Goal: Task Accomplishment & Management: Use online tool/utility

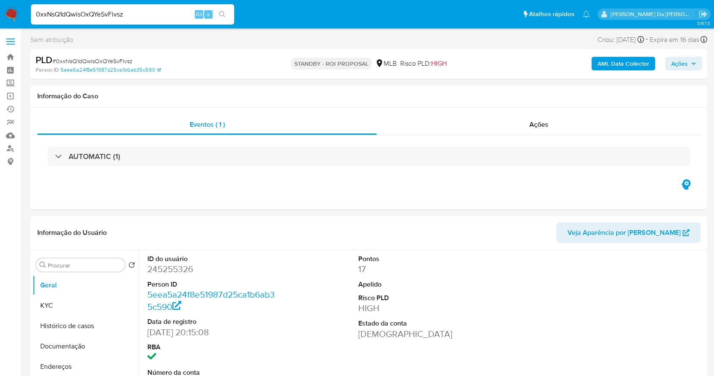
select select "10"
click at [162, 11] on input "0xxNsQ1dQwisOxQYeSvFivsz" at bounding box center [132, 14] width 203 height 11
type input "V9EJXWQxghy9FdEbyY5cXPB1"
click at [184, 18] on input "V9EJXWQxghy9FdEbyY5cXPB1" at bounding box center [132, 14] width 203 height 11
click at [182, 18] on input "V9EJXWQxghy9FdEbyY5cXPB1" at bounding box center [132, 14] width 203 height 11
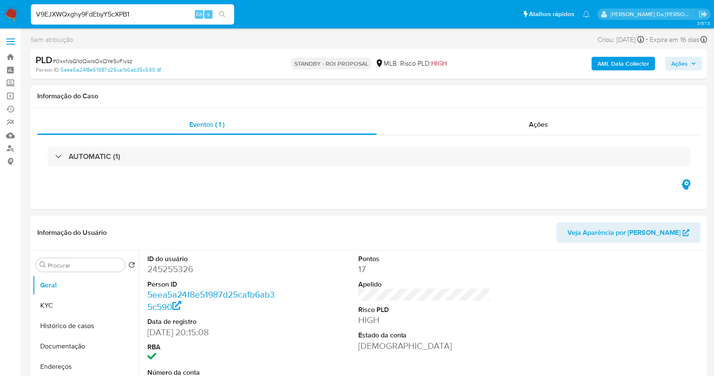
click at [182, 18] on input "V9EJXWQxghy9FdEbyY5cXPB1" at bounding box center [132, 14] width 203 height 11
click at [220, 14] on icon "search-icon" at bounding box center [222, 14] width 7 height 7
select select "10"
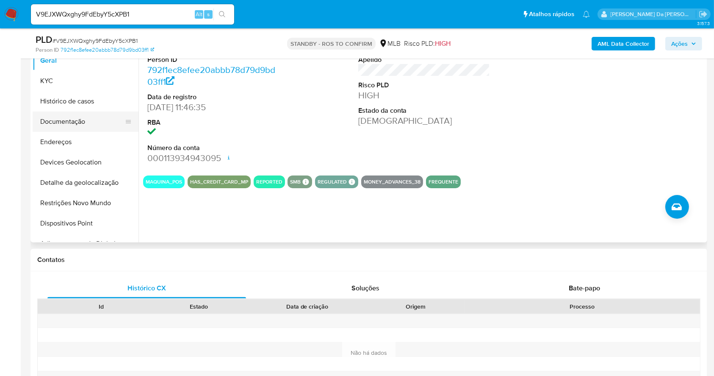
click at [89, 124] on button "Documentação" at bounding box center [82, 121] width 99 height 20
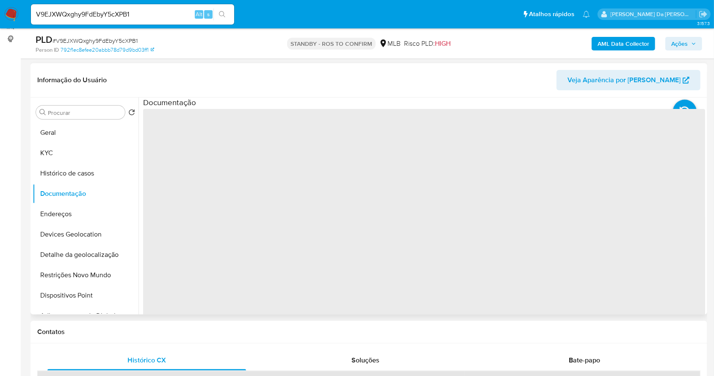
scroll to position [81, 0]
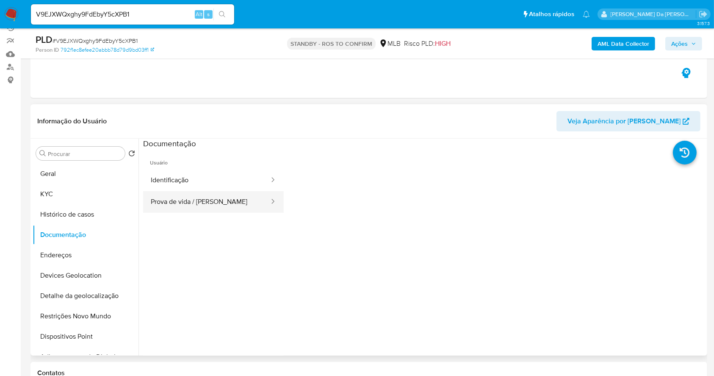
click at [198, 206] on button "Prova de vida / Selfie" at bounding box center [206, 202] width 127 height 22
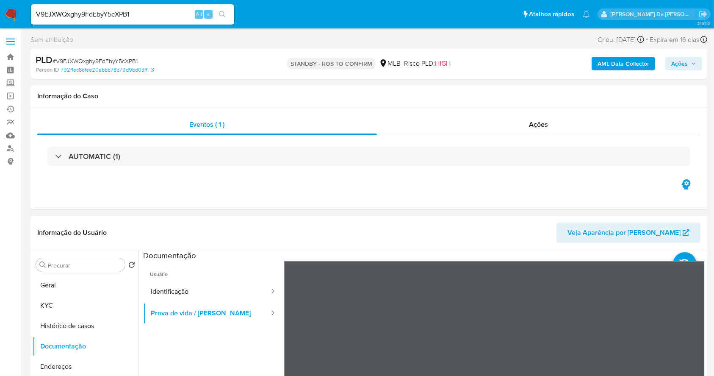
scroll to position [56, 0]
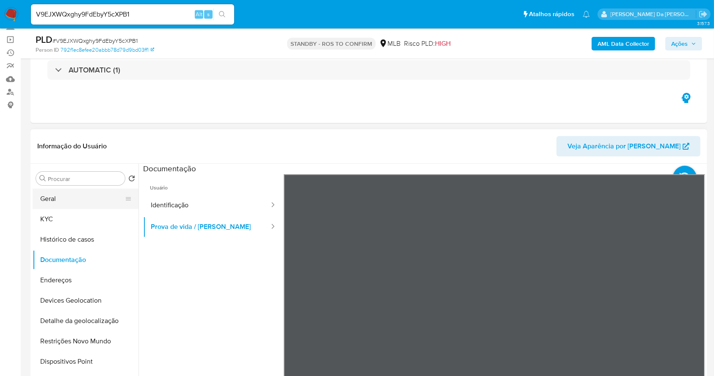
click at [67, 197] on button "Geral" at bounding box center [82, 199] width 99 height 20
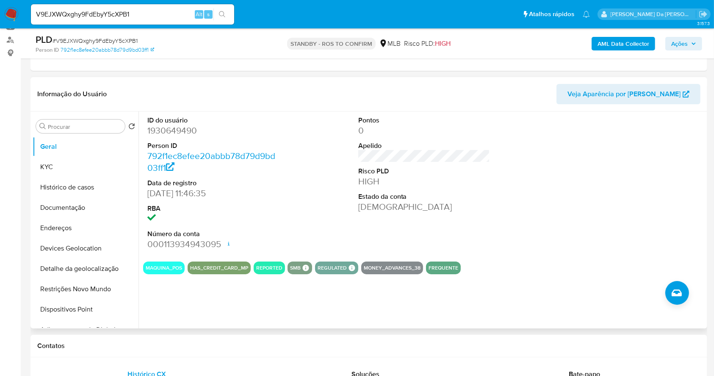
scroll to position [113, 0]
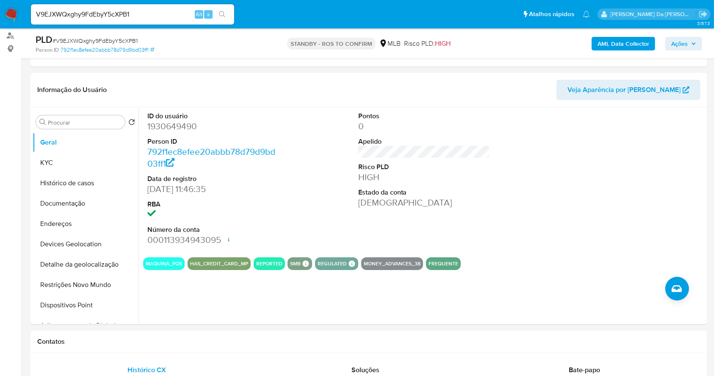
click at [99, 42] on span "# V9EJXWQxghy9FdEbyY5cXPB1" at bounding box center [95, 40] width 85 height 8
copy span "V9EJXWQxghy9FdEbyY5cXPB1"
click at [22, 13] on nav "Pausado Ver notificaciones V9EJXWQxghy9FdEbyY5cXPB1 Alt s Atalhos rápidos Presi…" at bounding box center [357, 14] width 714 height 28
click at [4, 14] on img at bounding box center [11, 14] width 14 height 14
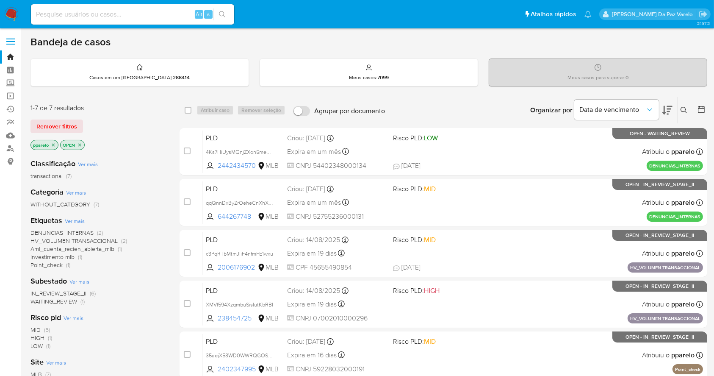
click at [166, 13] on input at bounding box center [132, 14] width 203 height 11
paste input "tiOvPRvnJtgJImFMqKowfsBB"
type input "tiOvPRvnJtgJImFMqKowfsBB"
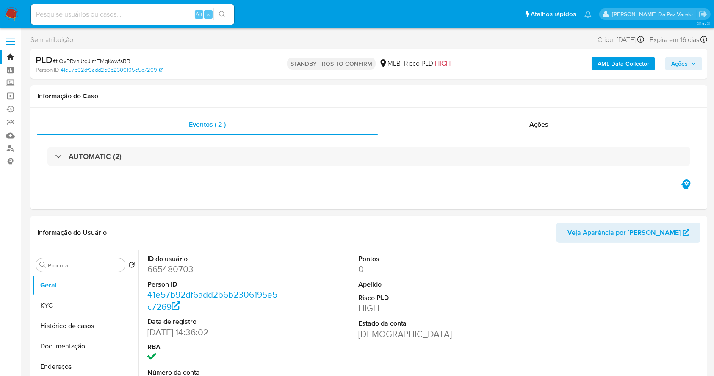
select select "10"
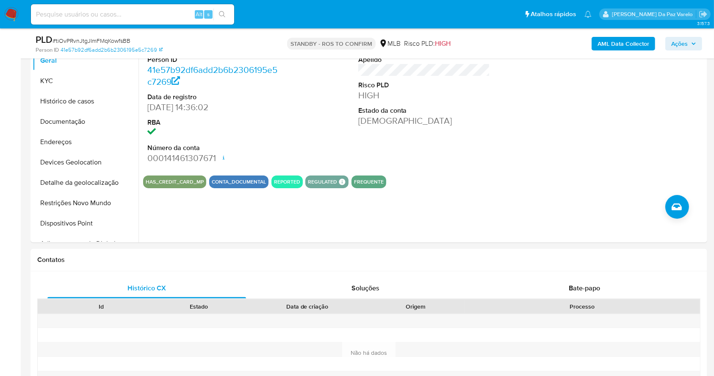
click at [175, 18] on input at bounding box center [132, 14] width 203 height 11
paste input "BwwFwJO58YOCJxVilvIzp56Q"
type input "BwwFwJO58YOCJxVilvIzp56Q"
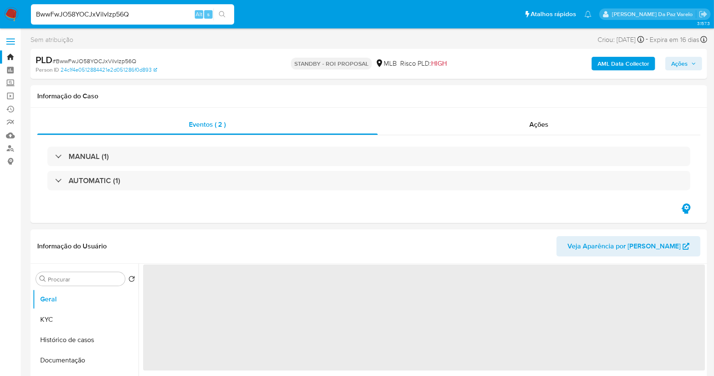
select select "10"
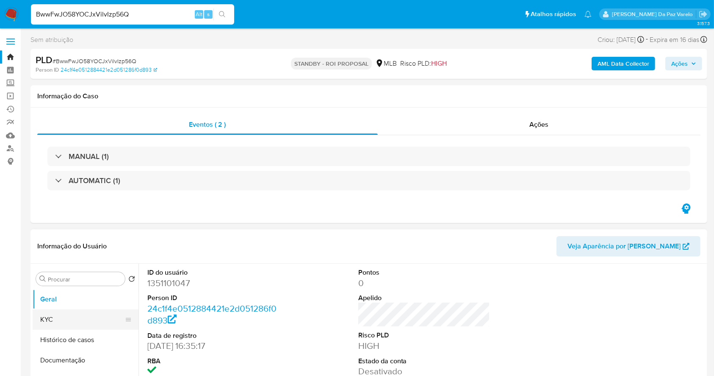
click at [63, 311] on button "KYC" at bounding box center [82, 319] width 99 height 20
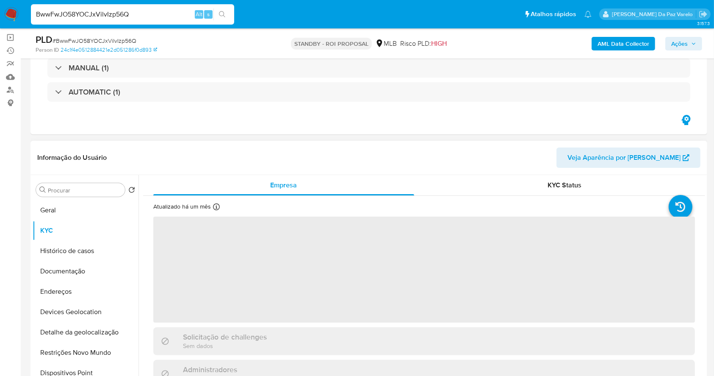
scroll to position [113, 0]
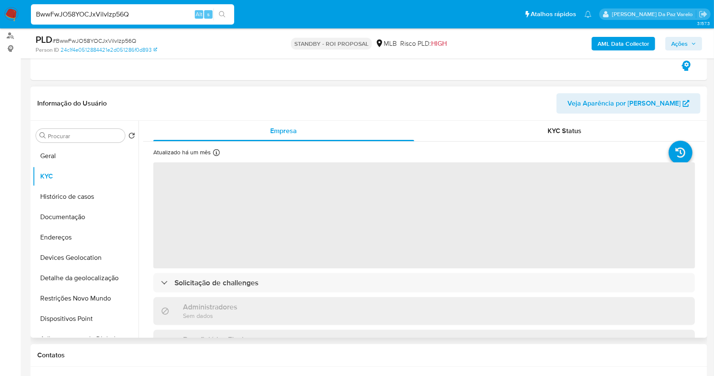
click at [213, 155] on icon at bounding box center [216, 152] width 7 height 7
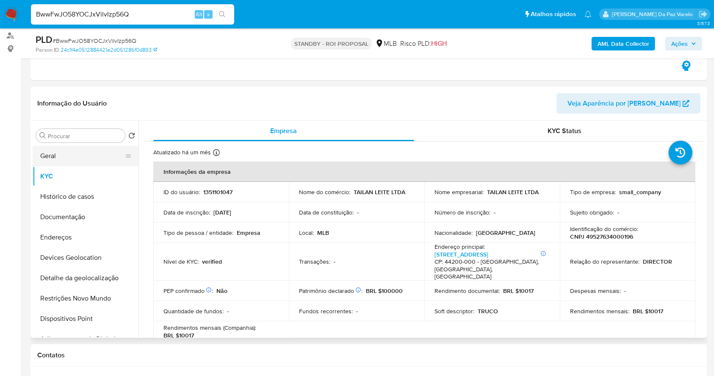
click at [94, 148] on button "Geral" at bounding box center [82, 156] width 99 height 20
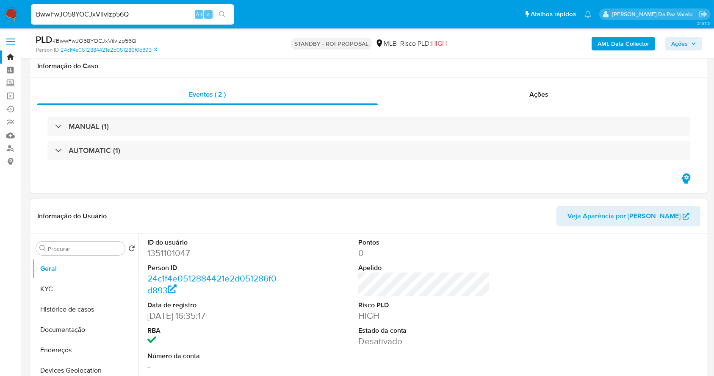
scroll to position [56, 0]
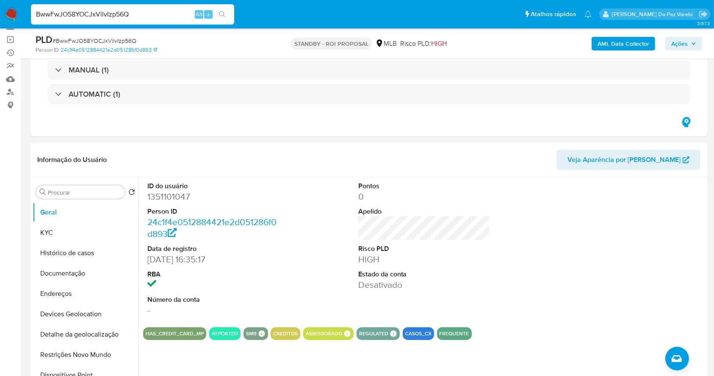
click at [161, 197] on dd "1351101047" at bounding box center [213, 197] width 132 height 12
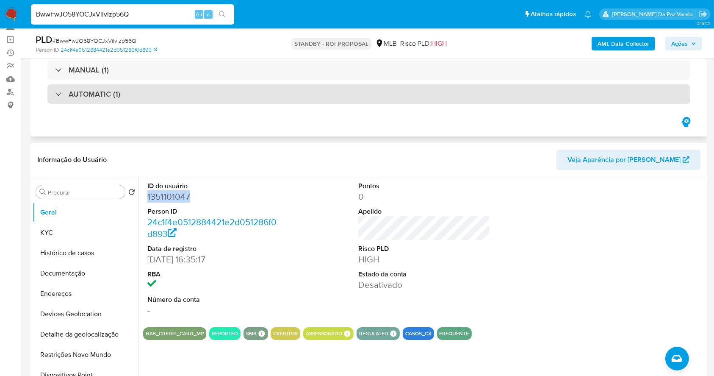
copy dd "1351101047"
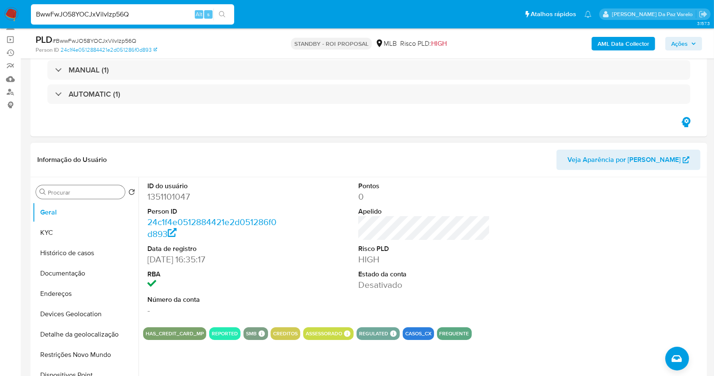
click at [77, 193] on input "Procurar" at bounding box center [85, 193] width 74 height 8
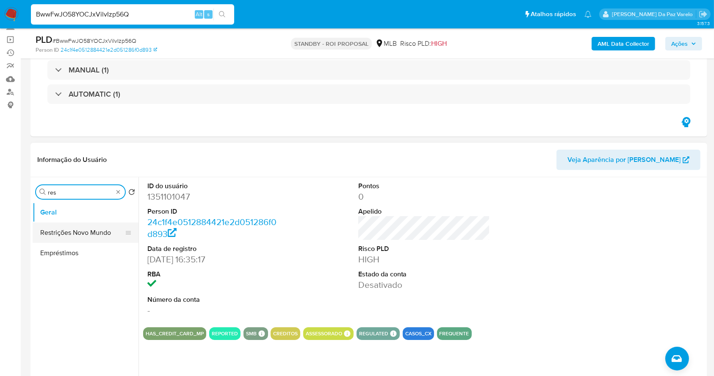
type input "res"
click at [77, 224] on button "Restrições Novo Mundo" at bounding box center [82, 232] width 99 height 20
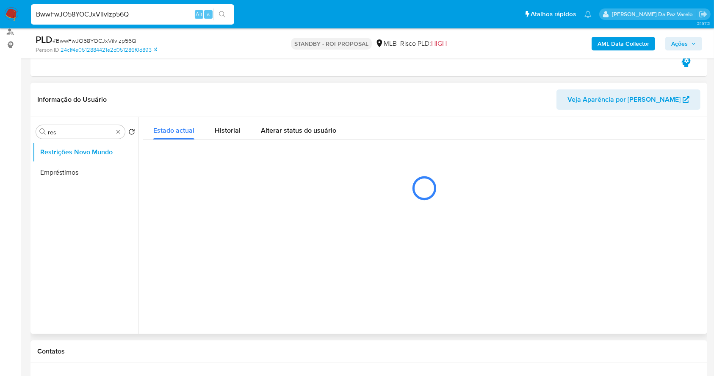
scroll to position [170, 0]
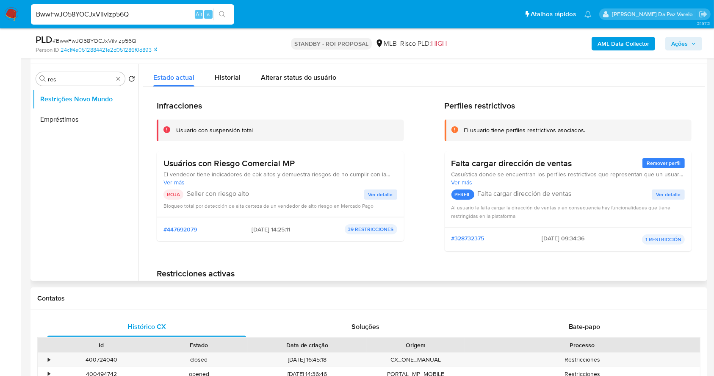
click at [384, 196] on span "Ver detalle" at bounding box center [381, 194] width 25 height 8
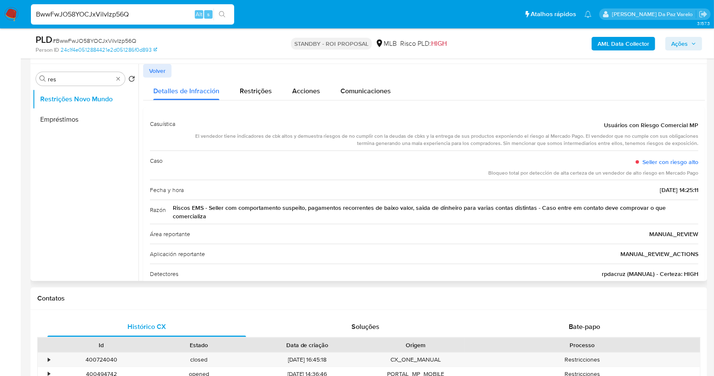
click at [187, 214] on span "Riscos EMS - Seller com comportamento suspeito, pagamentos recorrentes de baixo…" at bounding box center [436, 211] width 526 height 17
click at [164, 11] on input "BwwFwJO58YOCJxVilvIzp56Q" at bounding box center [132, 14] width 203 height 11
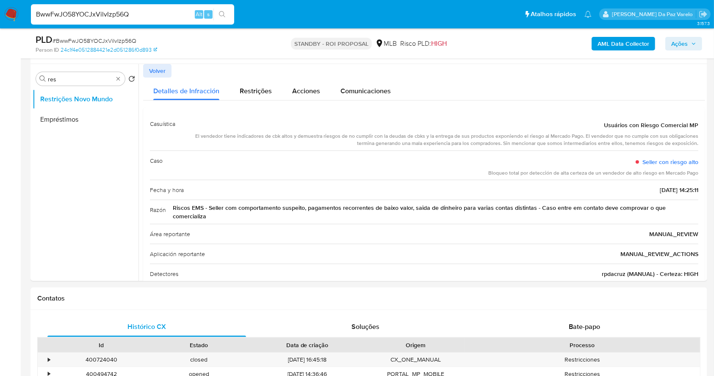
paste input "Qeys4Vcx1fNKvbm2zmrHgttS"
type input "Qeys4Vcx1fNKvbm2zmrHgttS"
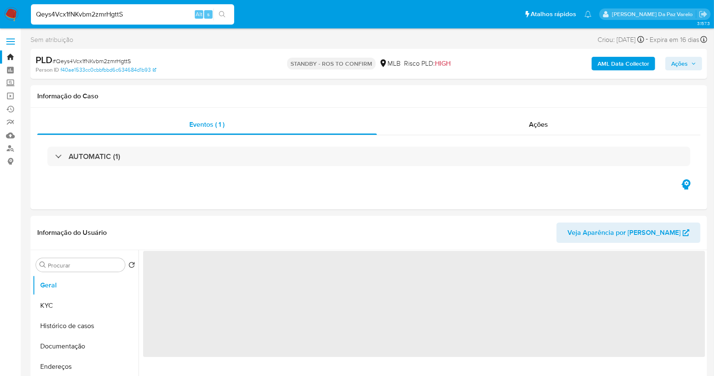
select select "10"
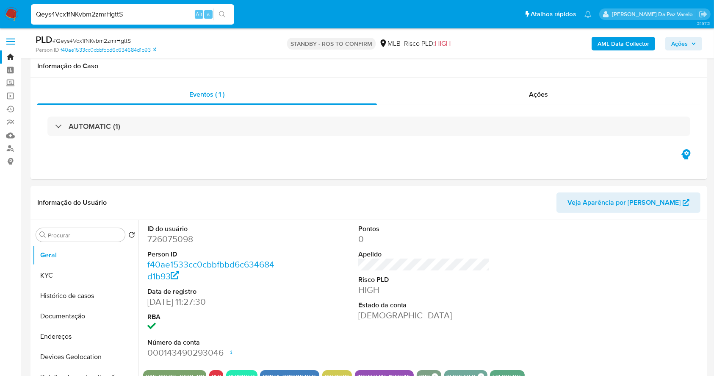
scroll to position [195, 0]
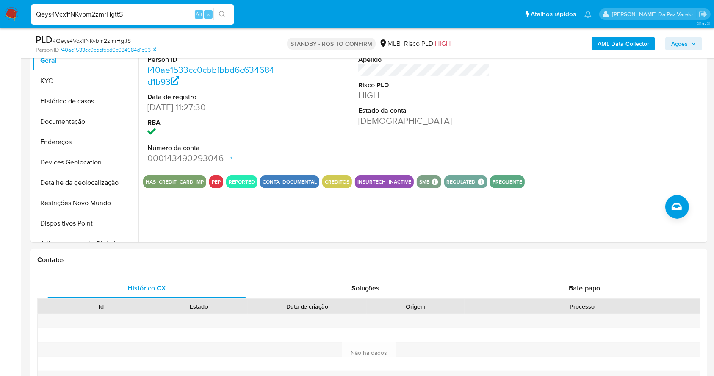
click at [160, 19] on div "Qeys4Vcx1fNKvbm2zmrHgttS Alt s" at bounding box center [132, 14] width 203 height 20
click at [161, 15] on input "Qeys4Vcx1fNKvbm2zmrHgttS" at bounding box center [132, 14] width 203 height 11
paste input "wjX6G76t8tpm0rWqJXlO46Dj"
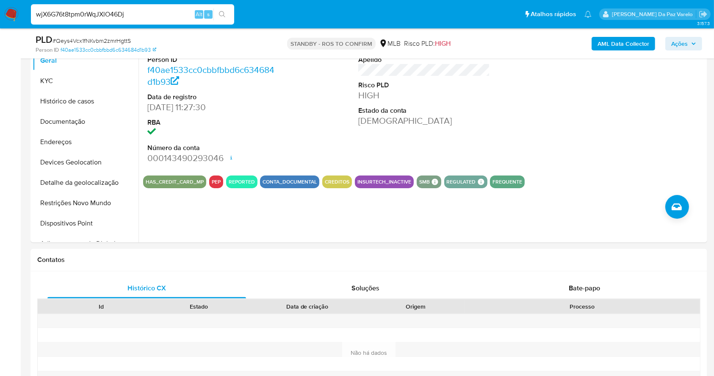
type input "wjX6G76t8tpm0rWqJXlO46Dj"
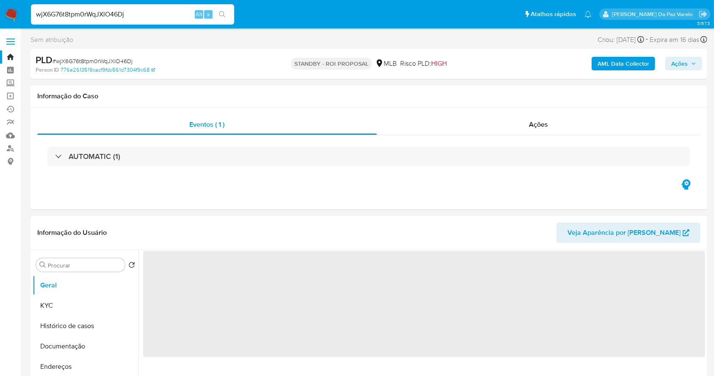
select select "10"
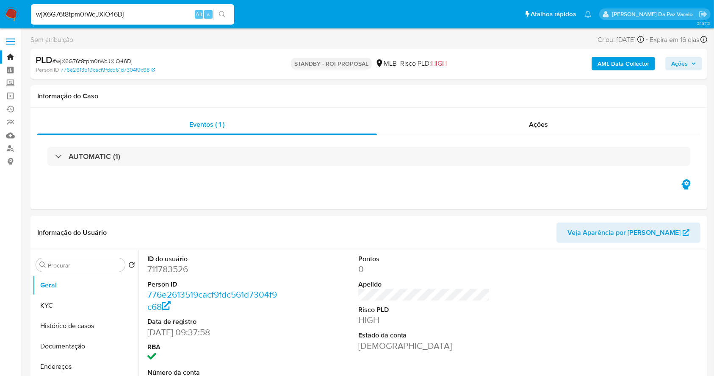
scroll to position [195, 0]
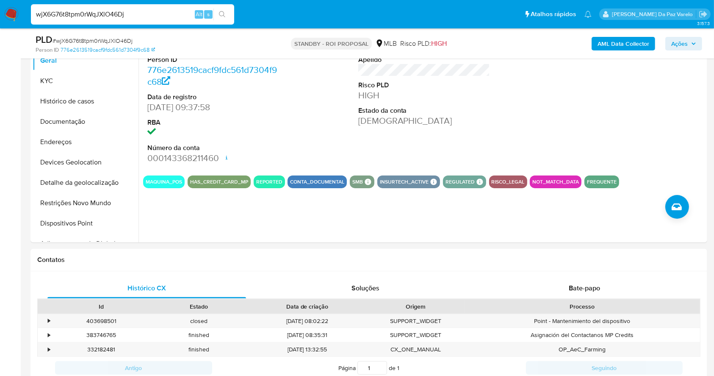
click at [168, 11] on input "wjX6G76t8tpm0rWqJXlO46Dj" at bounding box center [132, 14] width 203 height 11
paste input "0TKIegoQtrGBNXYIPQn2lPpq"
type input "0TKIegoQtrGBNXYIPQn2lPpq"
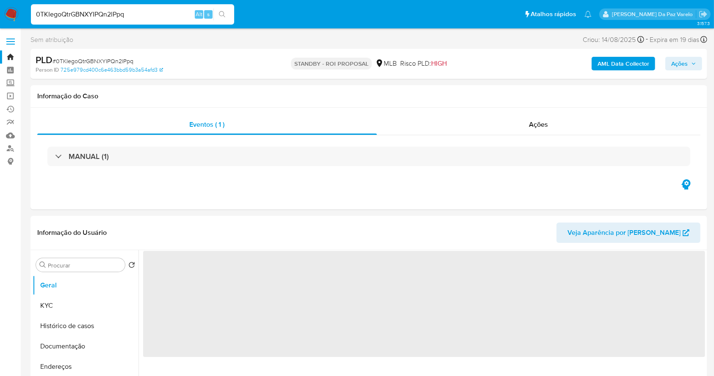
select select "10"
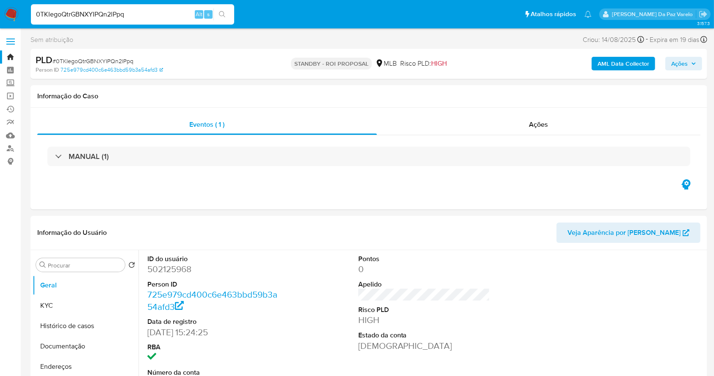
scroll to position [195, 0]
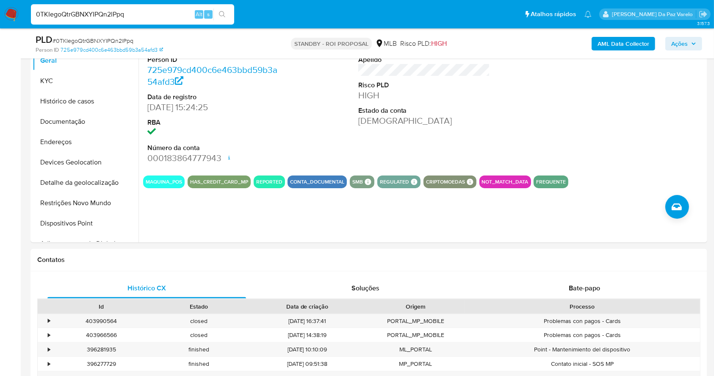
click at [175, 20] on div "0TKIegoQtrGBNXYIPQn2lPpq Alt s" at bounding box center [132, 14] width 203 height 20
click at [175, 17] on input "0TKIegoQtrGBNXYIPQn2lPpq" at bounding box center [132, 14] width 203 height 11
paste input "A8mOyQNB1Laxc38qbxlsdf5X"
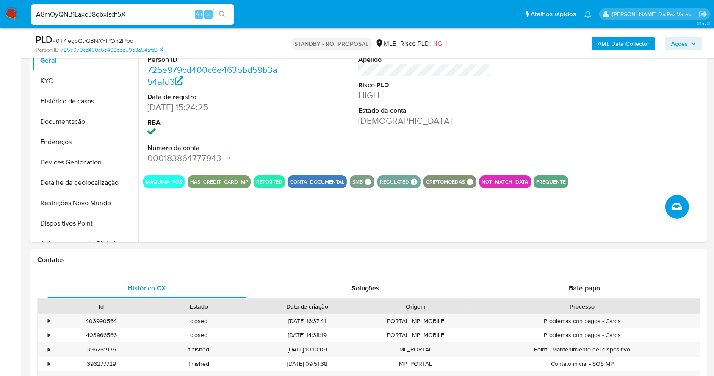
type input "A8mOyQNB1Laxc38qbxlsdf5X"
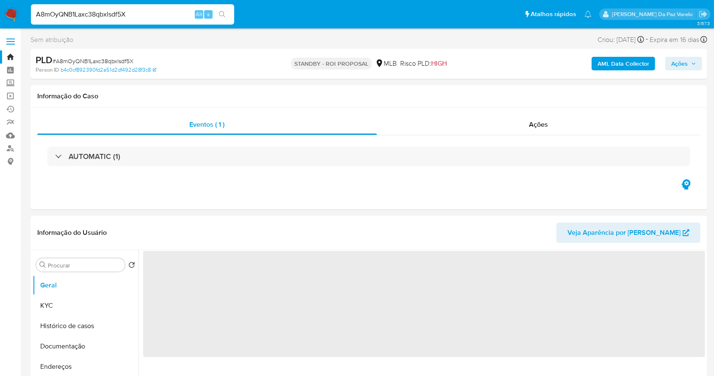
select select "10"
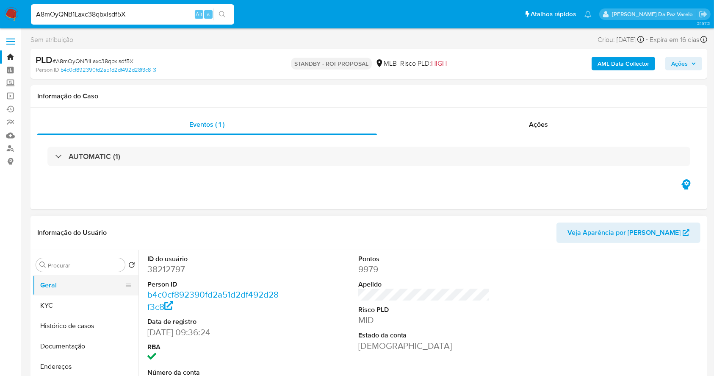
click at [61, 294] on button "Geral" at bounding box center [82, 285] width 99 height 20
click at [62, 298] on button "KYC" at bounding box center [82, 305] width 99 height 20
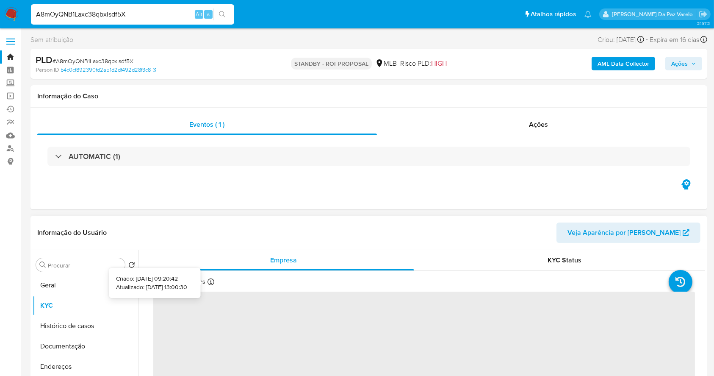
click at [211, 280] on icon at bounding box center [211, 281] width 7 height 7
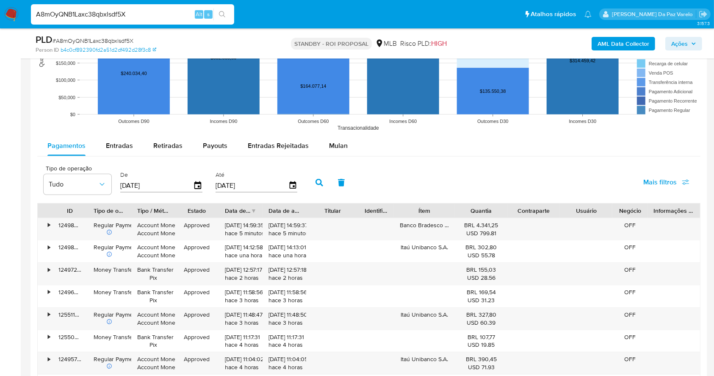
scroll to position [848, 0]
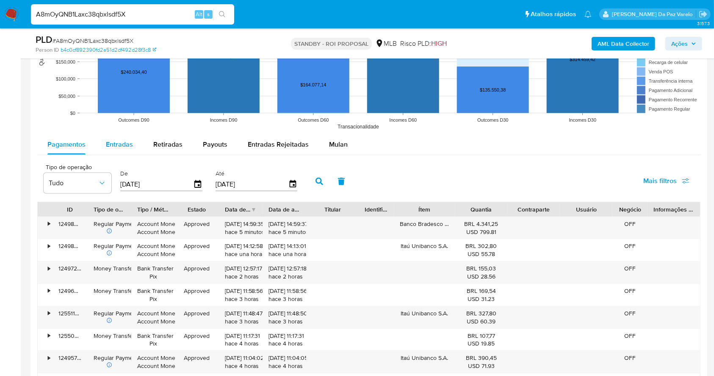
click at [122, 149] on div "Entradas" at bounding box center [119, 144] width 27 height 20
select select "10"
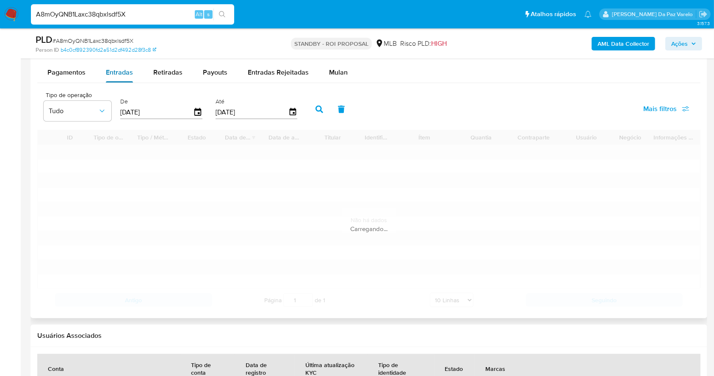
scroll to position [960, 0]
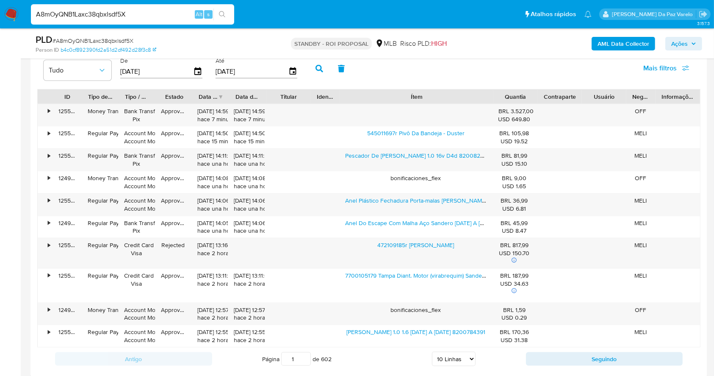
drag, startPoint x: 462, startPoint y: 103, endPoint x: 553, endPoint y: 103, distance: 90.7
click at [553, 103] on div "ID Tipo de operação Tipo / Método Estado Data de criação Data de aprovação Titu…" at bounding box center [369, 96] width 663 height 14
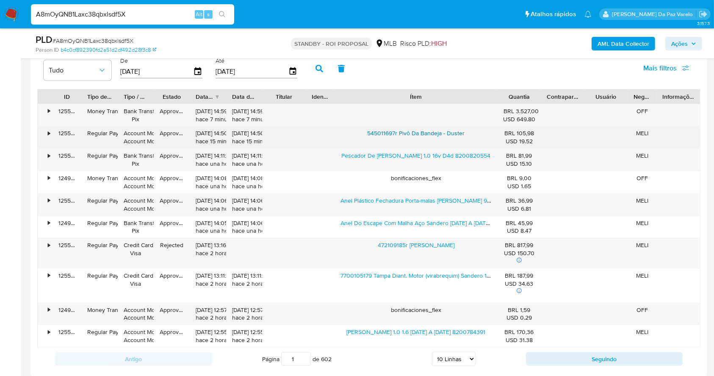
click at [457, 133] on link "545011697r Pivô Da Bandeja - Duster" at bounding box center [415, 133] width 97 height 8
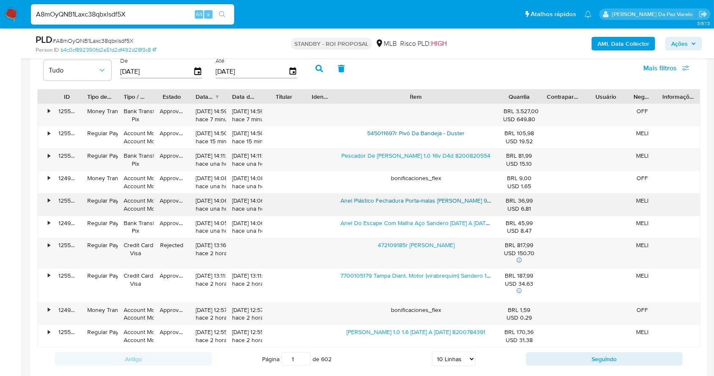
click at [414, 200] on link "Anel Plástico Fechadura Porta-malas Logan Sandero 906019699r" at bounding box center [428, 200] width 175 height 8
click at [397, 245] on link "472109185r Servo Freio Kwid" at bounding box center [416, 245] width 77 height 8
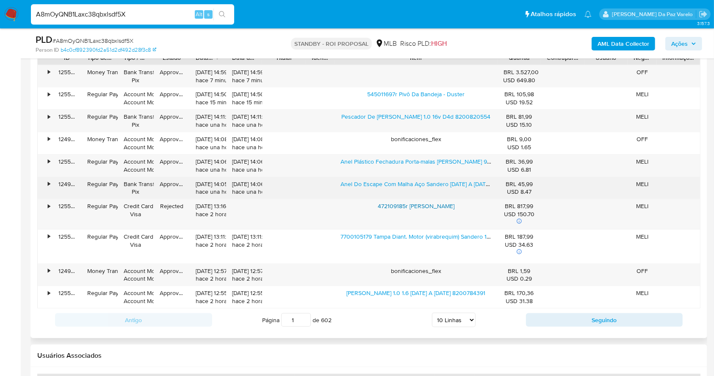
scroll to position [1017, 0]
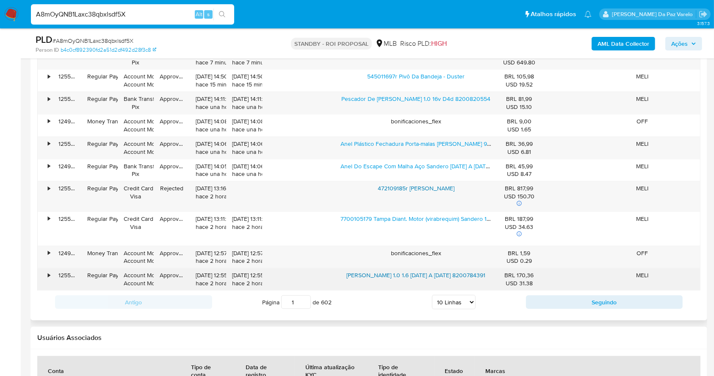
click at [413, 271] on link "Alavanca Freio Mao Clio Ii 1.0 1.6 2000 A 2016 8200784391" at bounding box center [416, 275] width 139 height 8
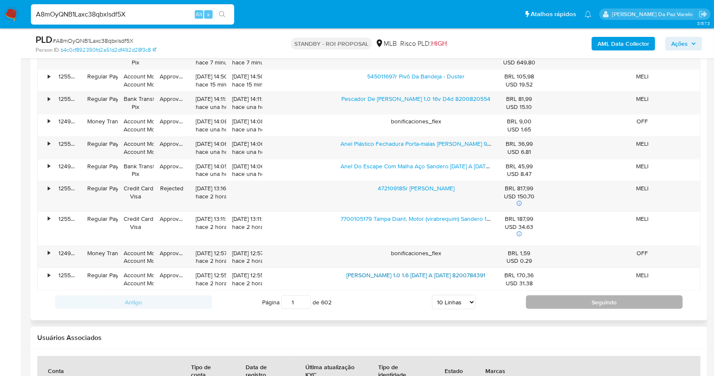
click at [583, 300] on button "Seguindo" at bounding box center [604, 302] width 157 height 14
type input "2"
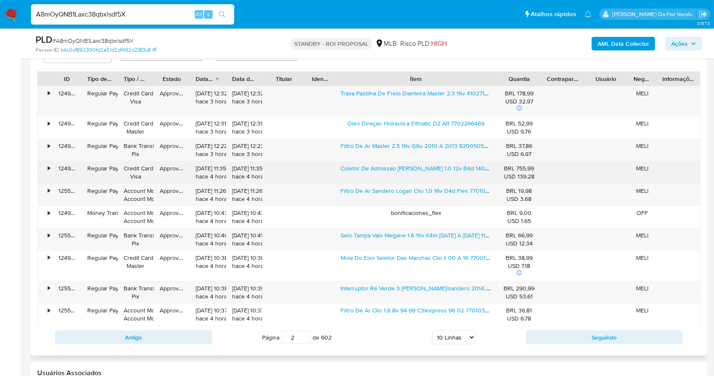
scroll to position [960, 0]
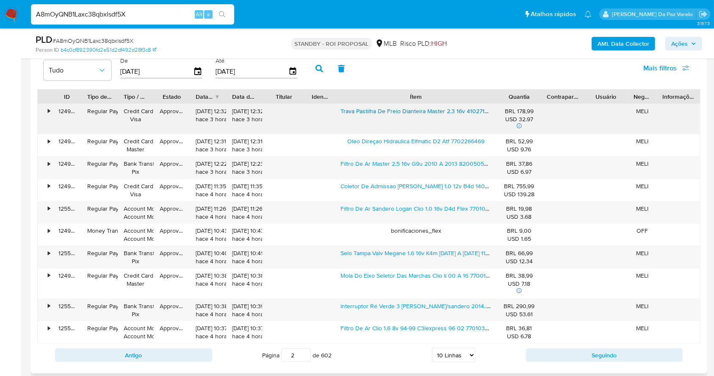
click at [363, 107] on link "Trava Pastilha De Freio Dianteira Master 2.3 16v 410271822r" at bounding box center [419, 111] width 156 height 8
click at [371, 165] on link "Filtro De Ar Master 2.5 16v G9u 2010 A 2013 8200505566" at bounding box center [418, 163] width 154 height 8
click at [372, 253] on link "Selo Tampa Valv Megane 1.6 16v K4m 1999 A 2005 110214061r" at bounding box center [425, 253] width 169 height 8
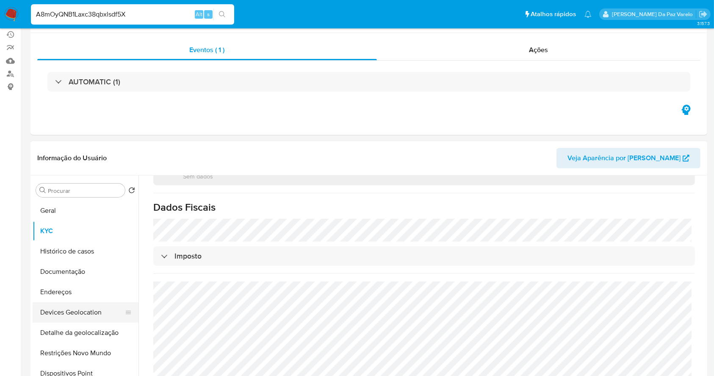
scroll to position [113, 0]
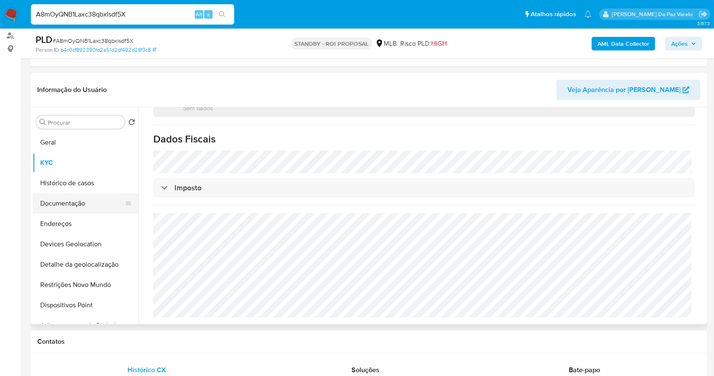
click at [77, 208] on button "Documentação" at bounding box center [82, 203] width 99 height 20
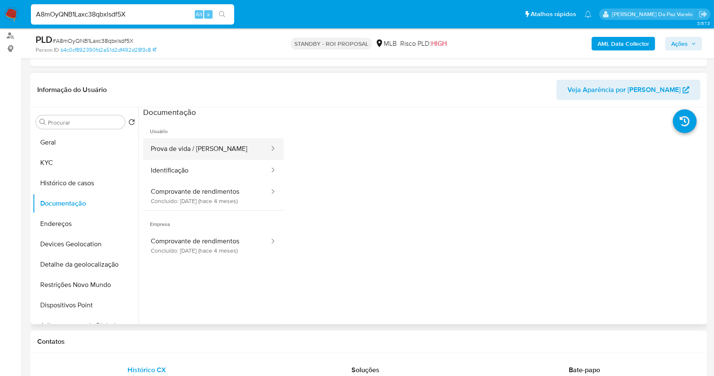
click at [214, 144] on button "Prova de vida / Selfie" at bounding box center [206, 149] width 127 height 22
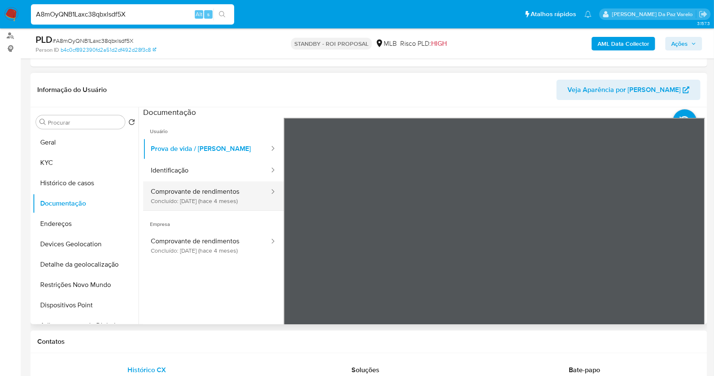
click at [224, 195] on button "Comprovante de rendimentos Concluído: 16/05/2025 (hace 4 meses)" at bounding box center [206, 195] width 127 height 29
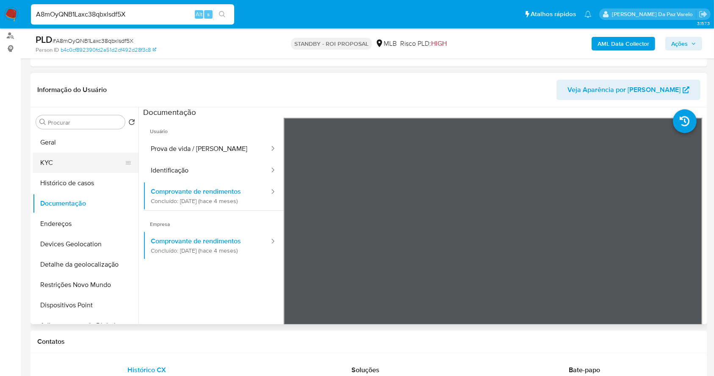
click at [64, 164] on button "KYC" at bounding box center [82, 163] width 99 height 20
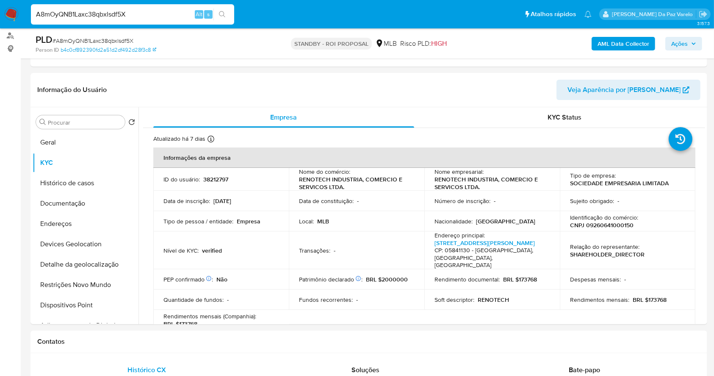
click at [158, 10] on input "A8mOyQNB1Laxc38qbxlsdf5X" at bounding box center [132, 14] width 203 height 11
paste input "QflLRVIe2TYNH3FXEGEEiBau"
type input "QflLRVIe2TYNH3FXEGEEiBau"
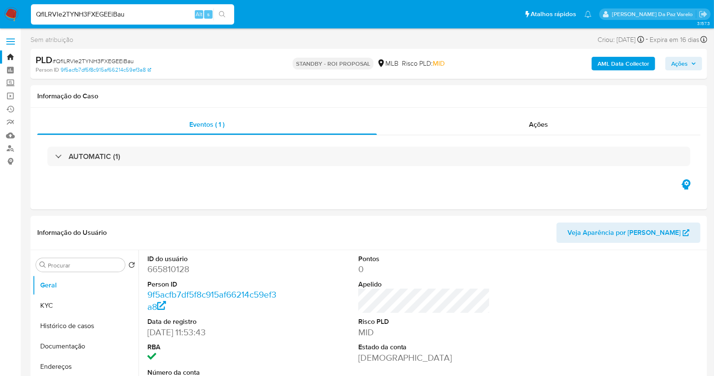
select select "10"
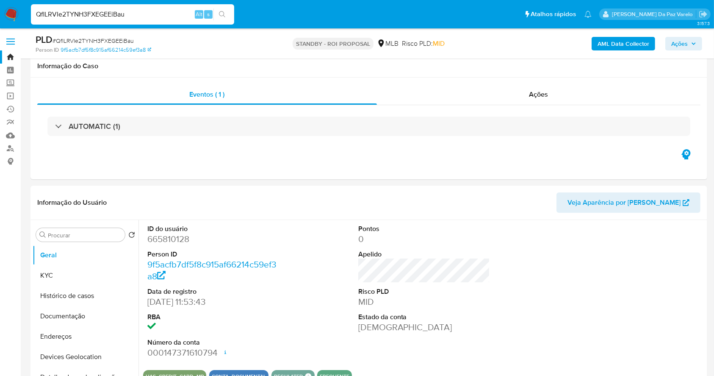
scroll to position [195, 0]
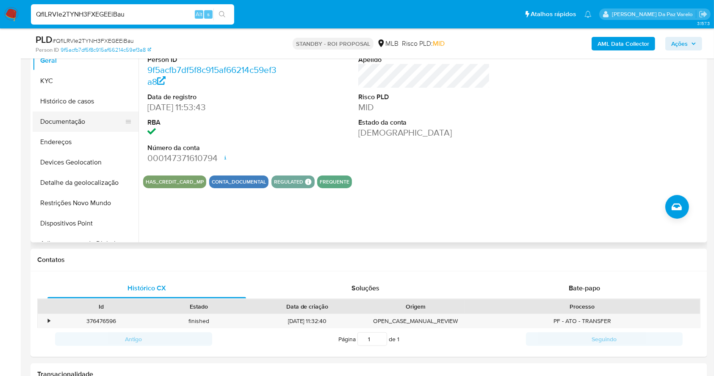
click at [94, 125] on button "Documentação" at bounding box center [82, 121] width 99 height 20
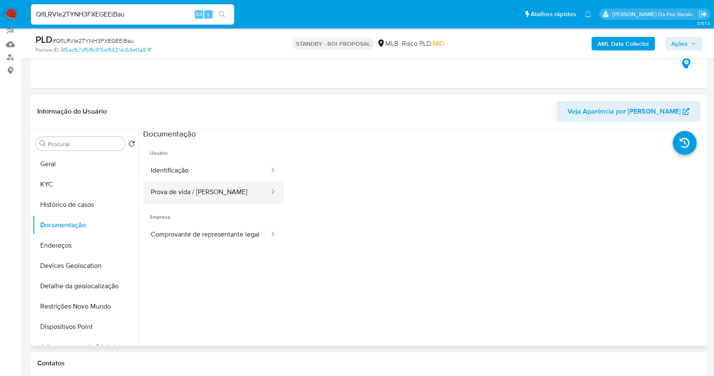
scroll to position [81, 0]
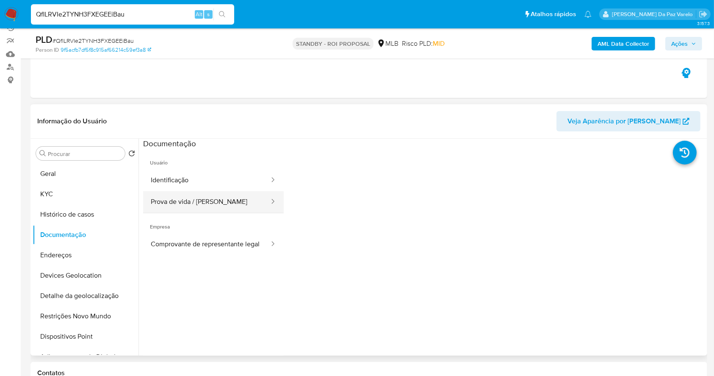
click at [181, 201] on button "Prova de vida / Selfie" at bounding box center [206, 202] width 127 height 22
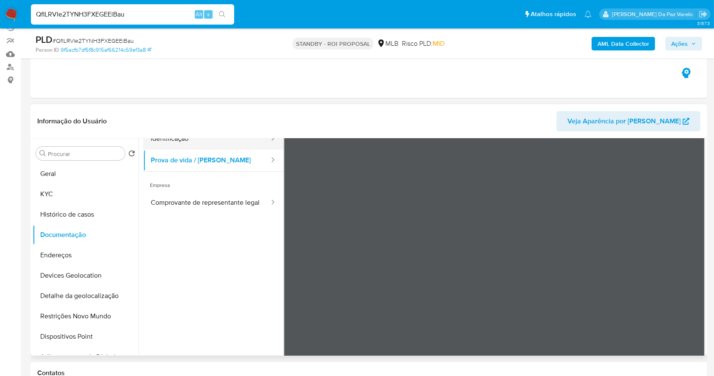
scroll to position [56, 0]
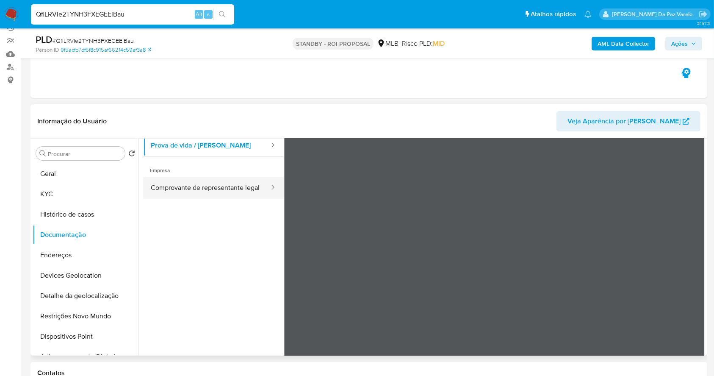
click at [217, 188] on button "Comprovante de representante legal" at bounding box center [206, 188] width 127 height 22
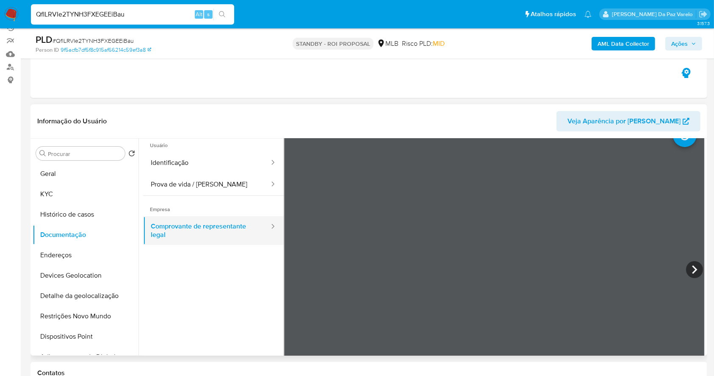
scroll to position [0, 0]
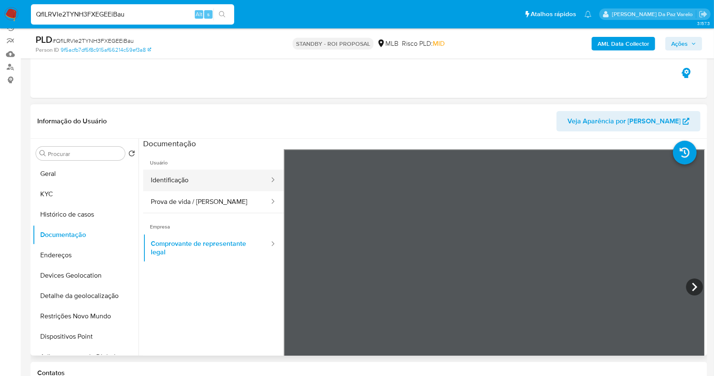
click at [217, 180] on button "Identificação" at bounding box center [206, 181] width 127 height 22
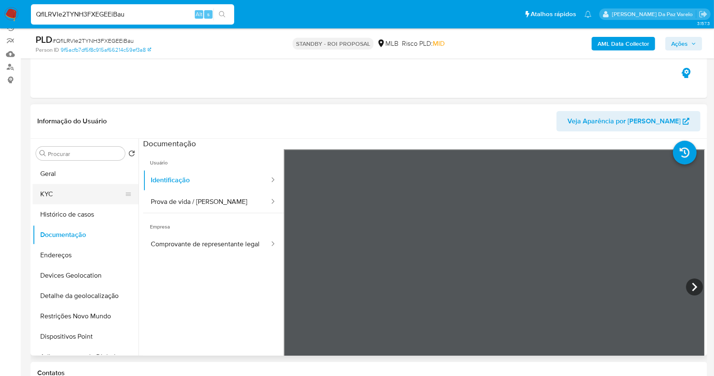
click at [71, 191] on button "KYC" at bounding box center [82, 194] width 99 height 20
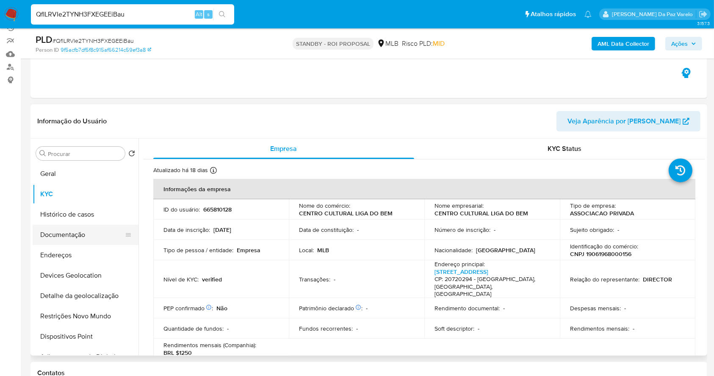
click at [81, 242] on button "Documentação" at bounding box center [82, 235] width 99 height 20
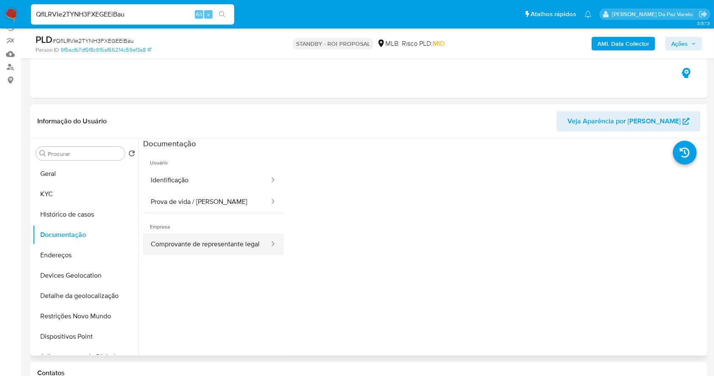
click at [186, 245] on button "Comprovante de representante legal" at bounding box center [206, 244] width 127 height 22
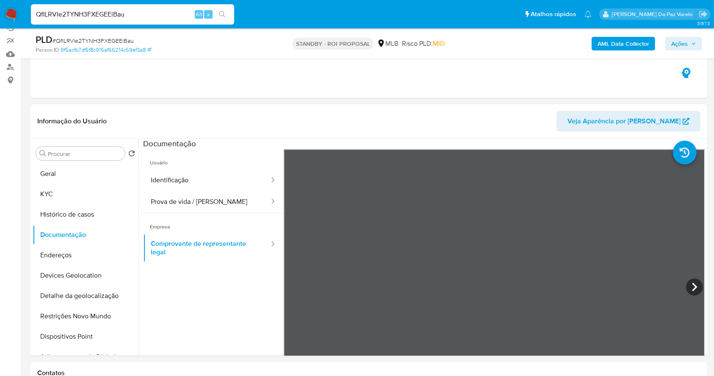
click at [630, 33] on div "PLD # QflLRVIe2TYNH3FXEGEEiBau Person ID 9f5acfb7df5f8c915af66214c59ef3a8 STAND…" at bounding box center [369, 43] width 677 height 30
click at [629, 38] on b "AML Data Collector" at bounding box center [624, 44] width 52 height 14
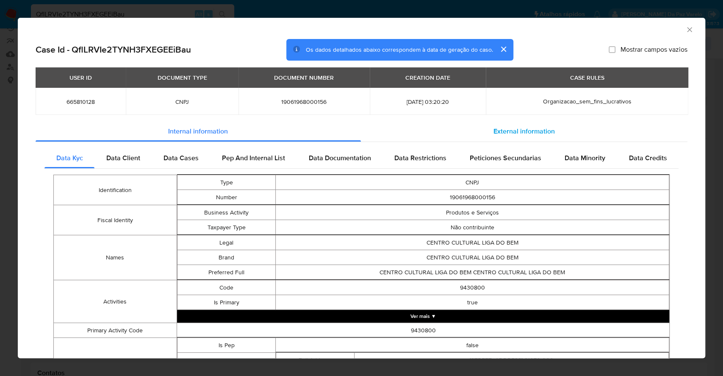
click at [500, 131] on span "External information" at bounding box center [524, 131] width 61 height 10
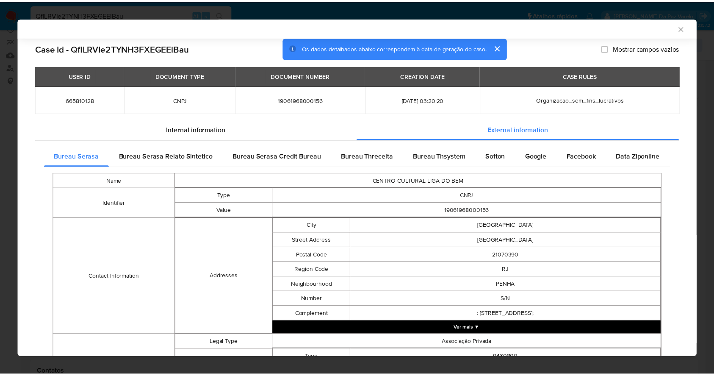
scroll to position [186, 0]
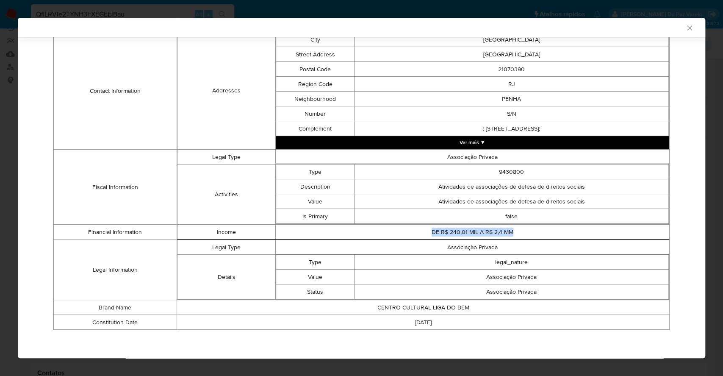
drag, startPoint x: 425, startPoint y: 232, endPoint x: 520, endPoint y: 229, distance: 95.0
click at [520, 229] on td "DE R$ 240,01 MIL A R$ 2,4 MM" at bounding box center [473, 232] width 394 height 15
copy td "DE R$ 240,01 MIL A R$ 2,4 MM"
click at [685, 26] on div "AML Data Collector" at bounding box center [362, 27] width 688 height 19
drag, startPoint x: 685, startPoint y: 26, endPoint x: 680, endPoint y: 28, distance: 5.8
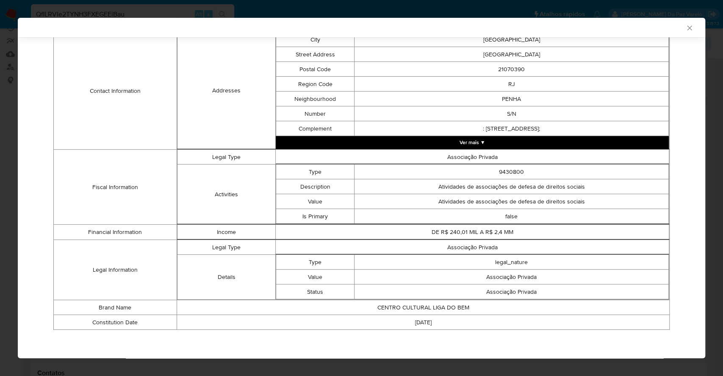
click at [684, 26] on div "AML Data Collector" at bounding box center [362, 27] width 688 height 19
click at [686, 28] on icon "Fechar a janela" at bounding box center [690, 28] width 8 height 8
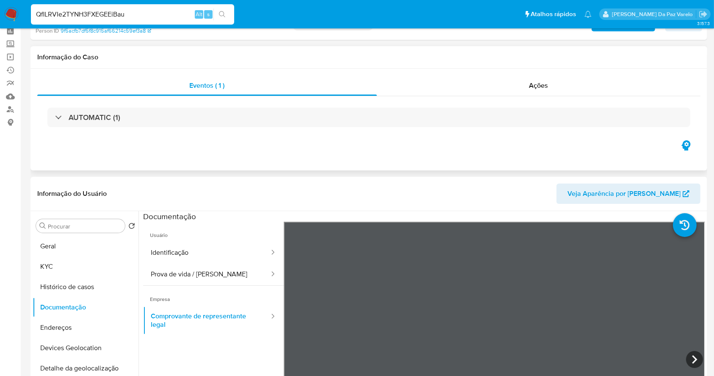
scroll to position [0, 0]
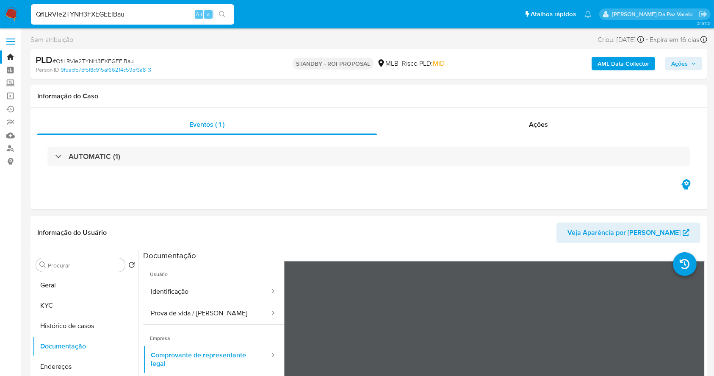
click at [162, 16] on input "QflLRVIe2TYNH3FXEGEEiBau" at bounding box center [132, 14] width 203 height 11
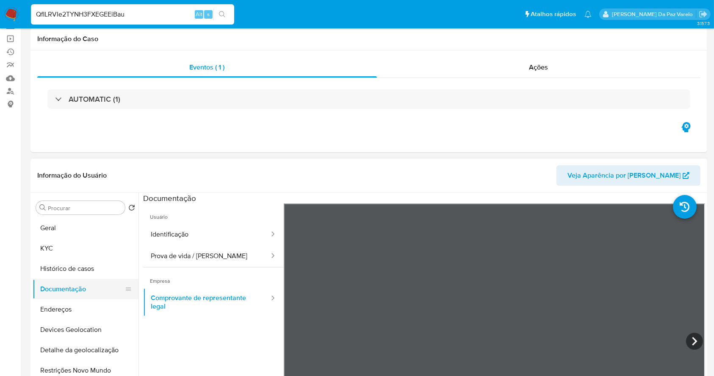
scroll to position [113, 0]
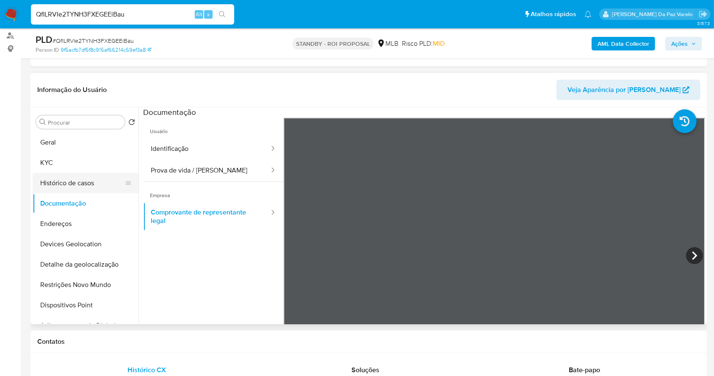
drag, startPoint x: 74, startPoint y: 186, endPoint x: 131, endPoint y: 181, distance: 57.9
click at [74, 186] on button "Histórico de casos" at bounding box center [82, 183] width 99 height 20
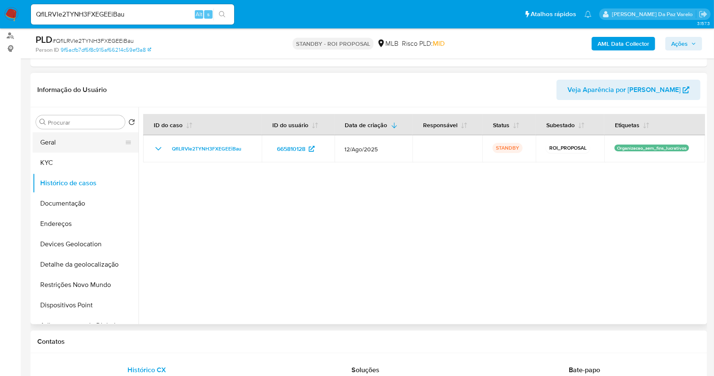
click at [69, 143] on button "Geral" at bounding box center [82, 142] width 99 height 20
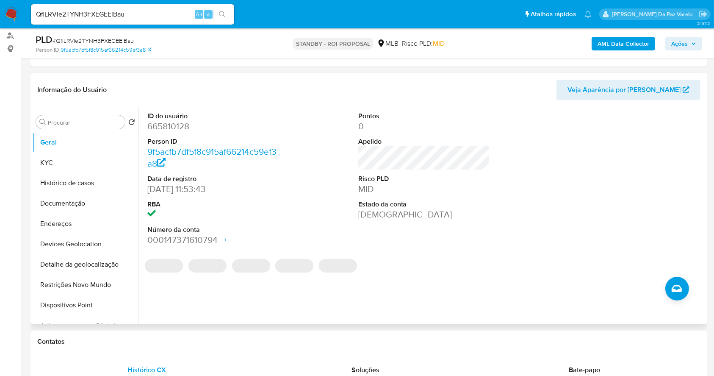
click at [149, 188] on dd "30/10/2020 11:53:43" at bounding box center [213, 189] width 132 height 12
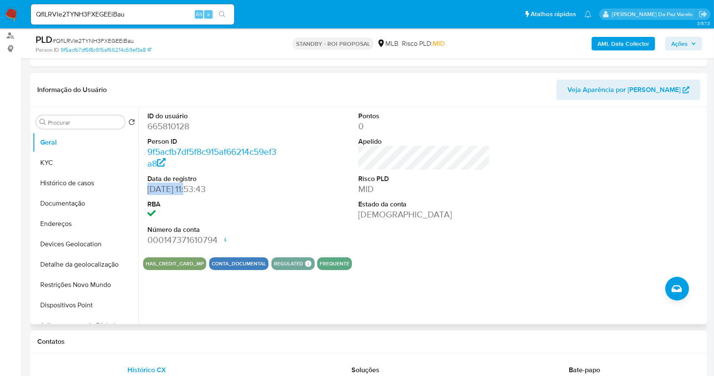
drag, startPoint x: 149, startPoint y: 188, endPoint x: 188, endPoint y: 190, distance: 38.6
click at [188, 190] on dd "30/10/2020 11:53:43" at bounding box center [213, 189] width 132 height 12
copy dd "30/10/2020"
click at [145, 10] on input "QflLRVIe2TYNH3FXEGEEiBau" at bounding box center [132, 14] width 203 height 11
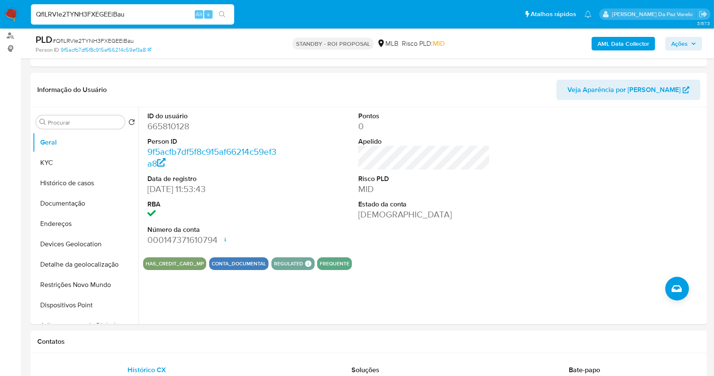
paste input "bdcuHDwN9gleJoQTFUPDpr2Q"
type input "bdcuHDwN9gleJoQTFUPDpr2Q"
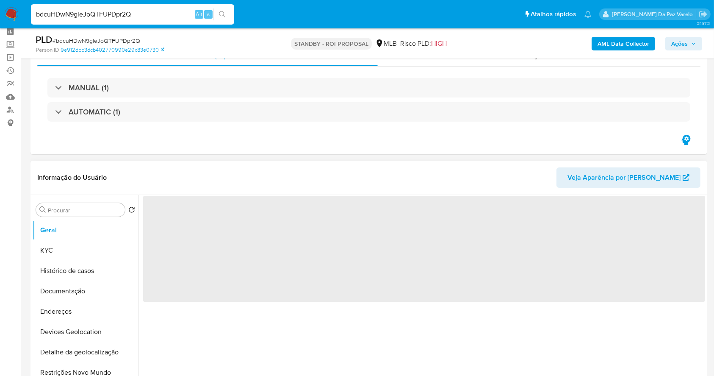
scroll to position [56, 0]
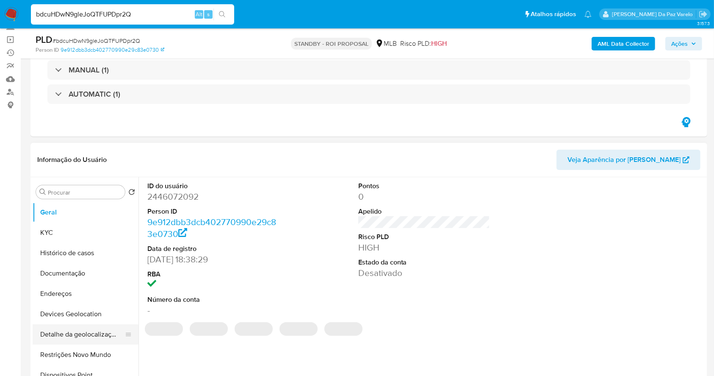
select select "10"
drag, startPoint x: 77, startPoint y: 350, endPoint x: 88, endPoint y: 350, distance: 11.5
click at [77, 351] on button "Restrições Novo Mundo" at bounding box center [82, 355] width 99 height 20
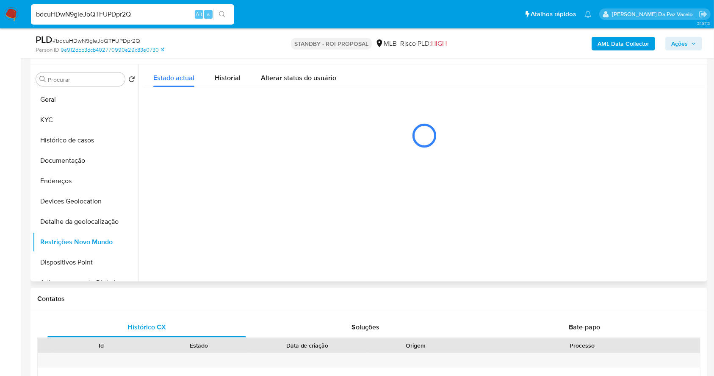
scroll to position [170, 0]
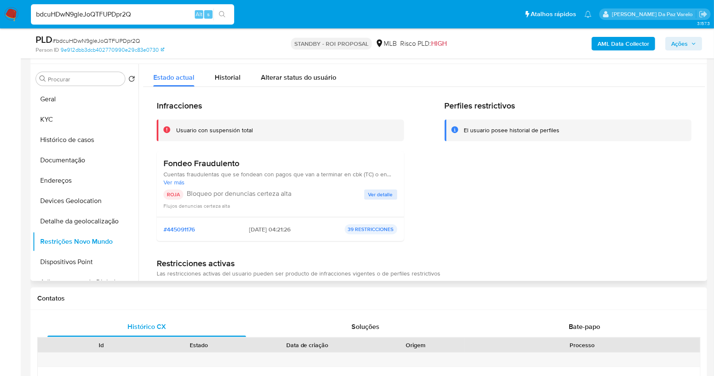
click at [184, 12] on input "bdcuHDwN9gleJoQTFUPDpr2Q" at bounding box center [132, 14] width 203 height 11
paste input "hWWDmejhWN6oSmSgECKZ5vy4"
type input "hWWDmejhWN6oSmSgECKZ5vy4"
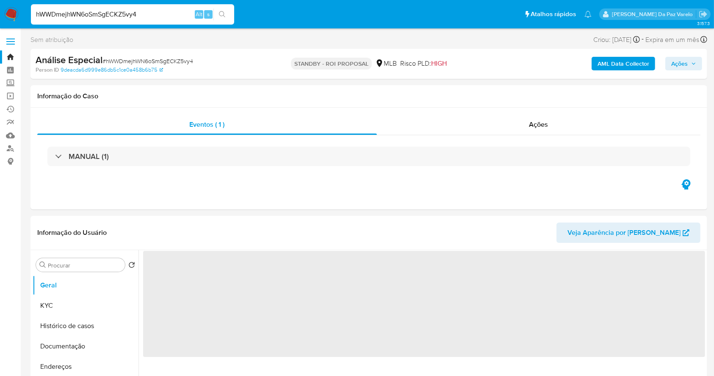
select select "10"
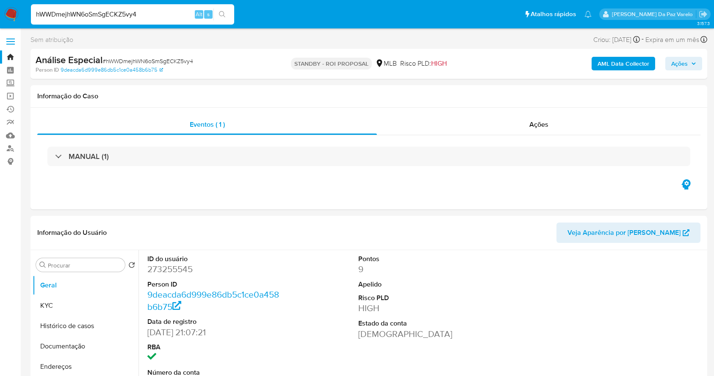
select select "10"
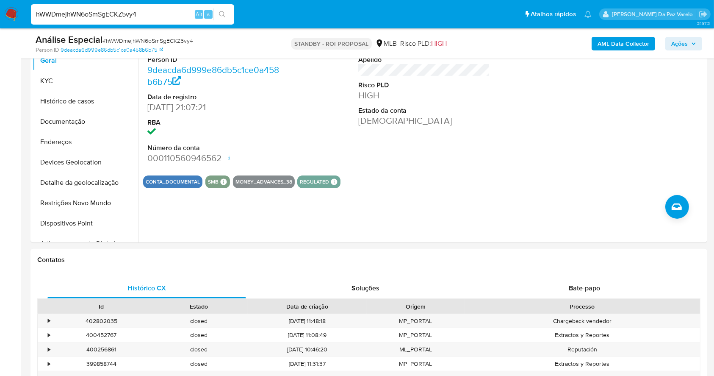
click at [153, 19] on div "hWWDmejhWN6oSmSgECKZ5vy4 Alt s" at bounding box center [132, 14] width 203 height 20
click at [154, 6] on div "hWWDmejhWN6oSmSgECKZ5vy4 Alt s" at bounding box center [132, 14] width 203 height 20
click at [153, 10] on input "hWWDmejhWN6oSmSgECKZ5vy4" at bounding box center [132, 14] width 203 height 11
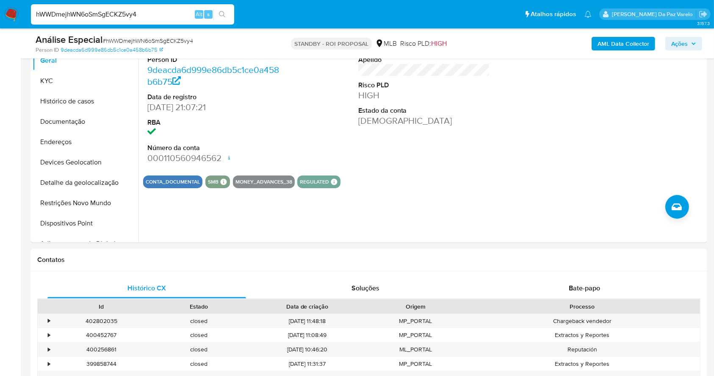
paste input "XLLKIcf18TCzhtiHtgmFZA29"
type input "XLLKIcf18TCzhtiHtgmFZA29"
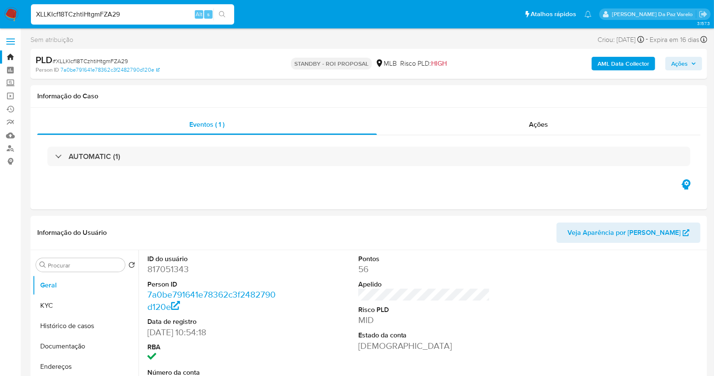
select select "10"
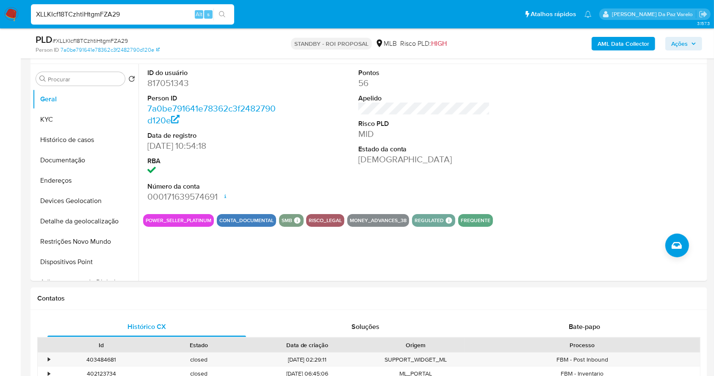
scroll to position [113, 0]
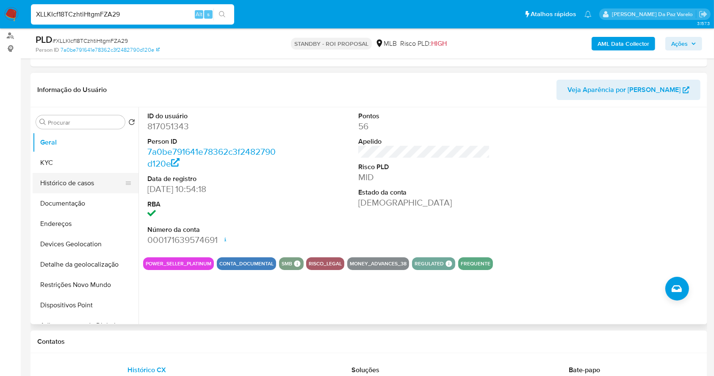
click at [87, 180] on button "Histórico de casos" at bounding box center [82, 183] width 99 height 20
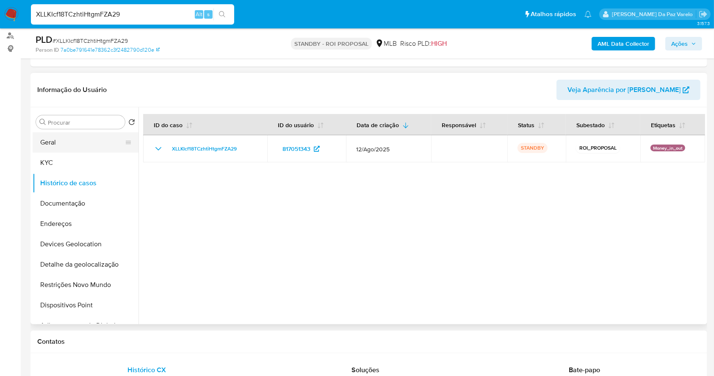
click at [93, 136] on button "Geral" at bounding box center [82, 142] width 99 height 20
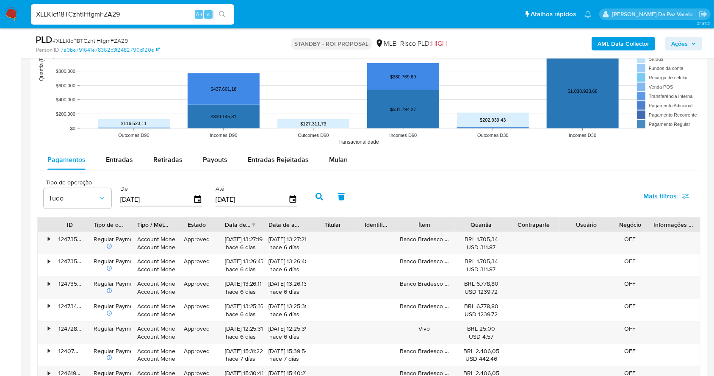
scroll to position [848, 0]
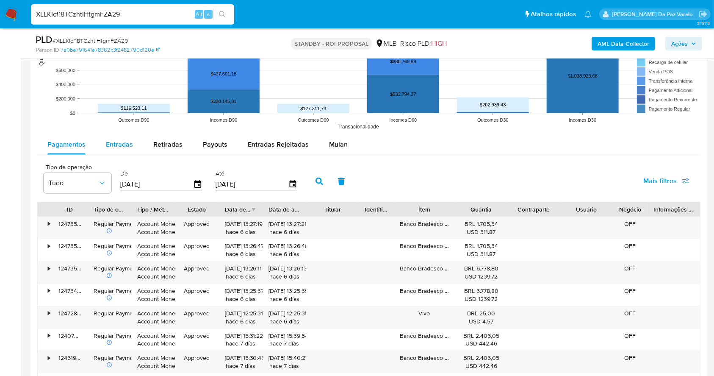
click at [125, 149] on span "Entradas" at bounding box center [119, 144] width 27 height 10
select select "10"
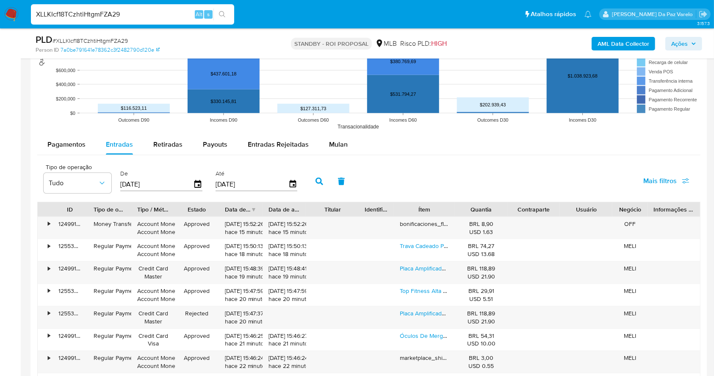
scroll to position [904, 0]
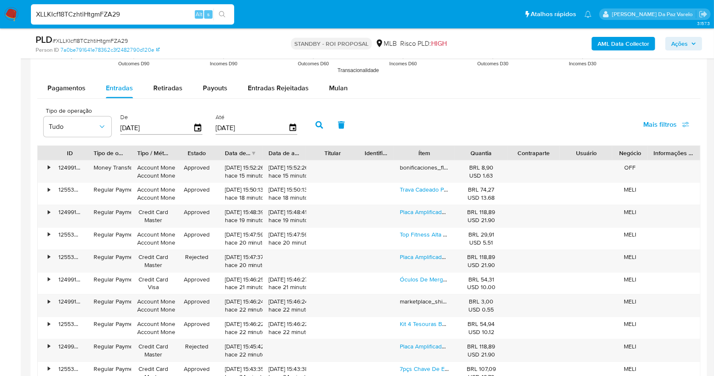
drag, startPoint x: 451, startPoint y: 142, endPoint x: 459, endPoint y: 146, distance: 8.9
click at [459, 146] on div "Tipo de operação Tudo De 12/06/2025 Até 09/09/2025 Mais filtros ID Tipo de oper…" at bounding box center [369, 255] width 664 height 304
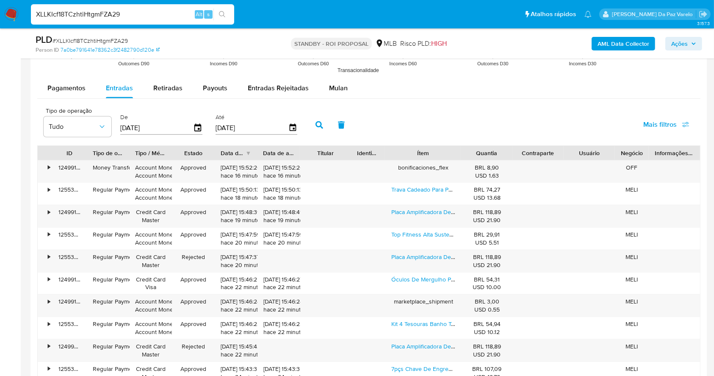
click at [472, 156] on div "Quantia" at bounding box center [486, 153] width 39 height 8
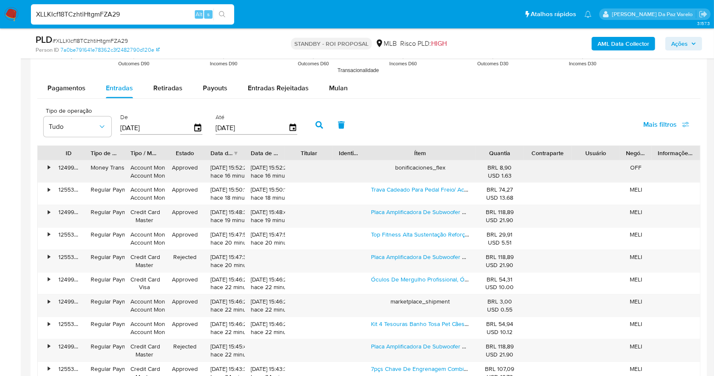
click at [500, 178] on div "USD 1.63" at bounding box center [500, 176] width 36 height 8
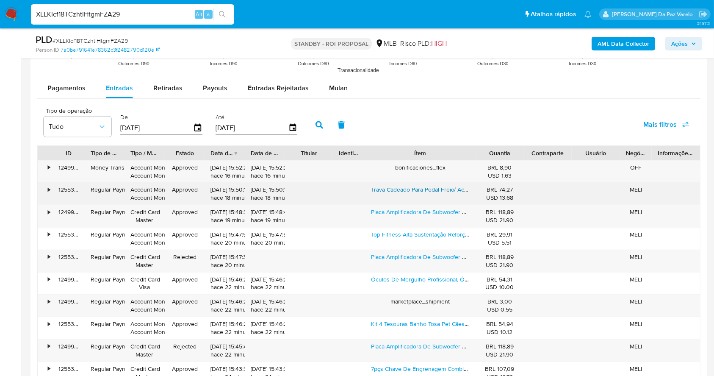
click at [422, 189] on link "Trava Cadeado Para Pedal Freio/ Acelerador Anti Furto Veicul" at bounding box center [451, 189] width 161 height 8
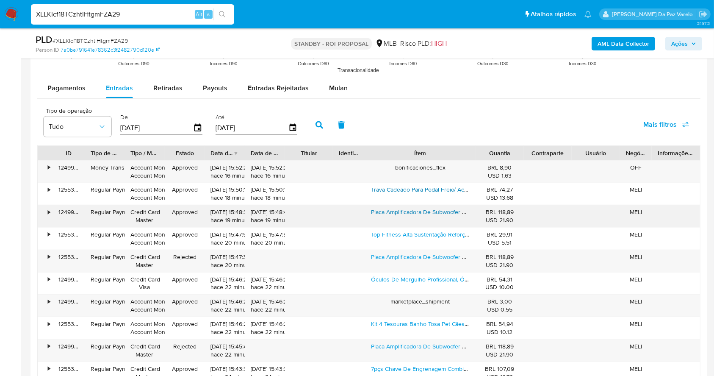
click at [387, 209] on link "Placa Amplificadora De Subwoofer Estéreo2.1 Zk-mt21bluetooth" at bounding box center [453, 212] width 165 height 8
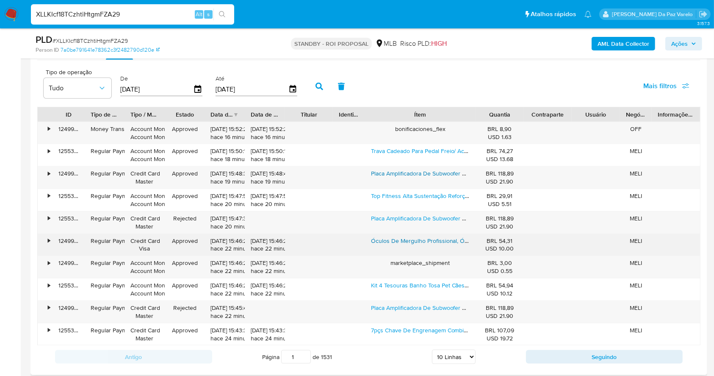
scroll to position [960, 0]
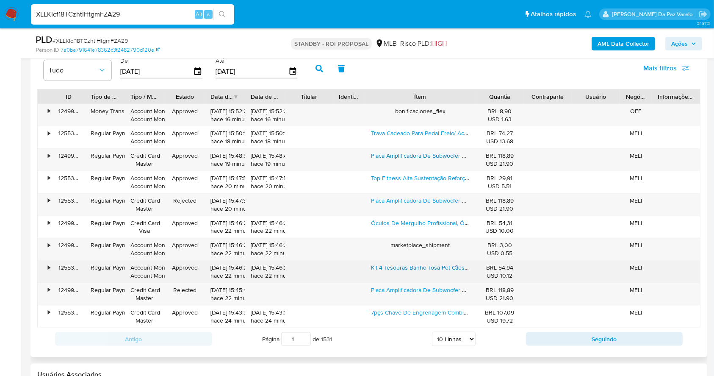
click at [415, 270] on link "Kit 4 Tesouras Banho Tosa Pet Cães Shop Profissionais" at bounding box center [443, 267] width 144 height 8
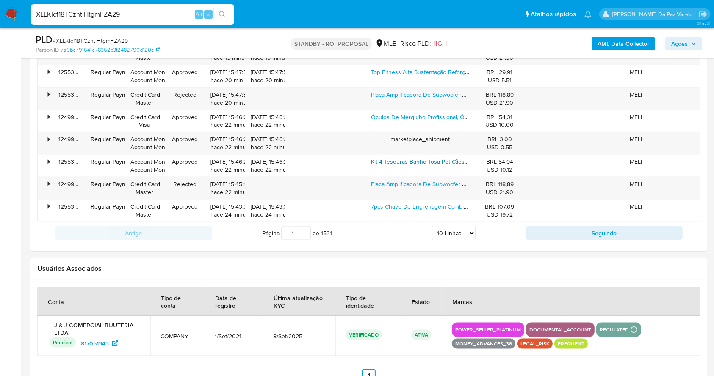
scroll to position [1073, 0]
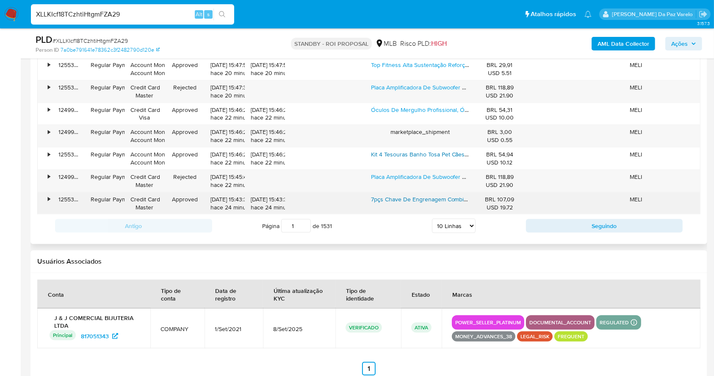
click at [405, 196] on link "7pçs Chave De Engrenagem Combinada Catracada Conjunto 8-19mm" at bounding box center [461, 199] width 181 height 8
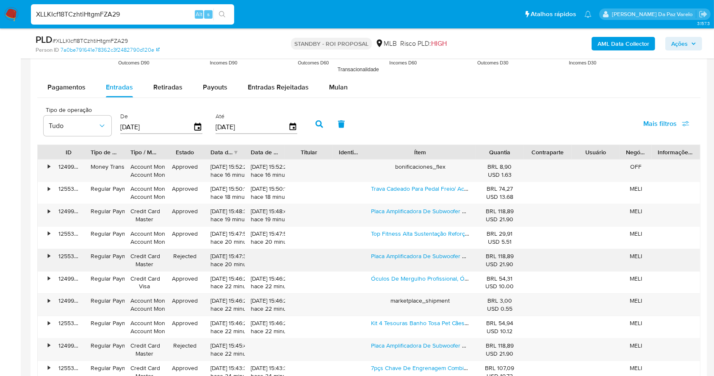
scroll to position [904, 0]
click at [161, 12] on input "XLLKIcf18TCzhtiHtgmFZA29" at bounding box center [132, 14] width 203 height 11
paste input "4LMjkU1cXZ7FGCVLm5XLyX2W"
type input "4LMjkU1cXZ7FGCVLm5XLyX2W"
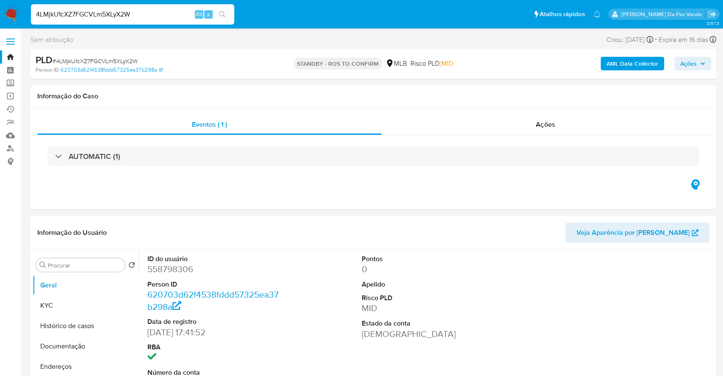
select select "10"
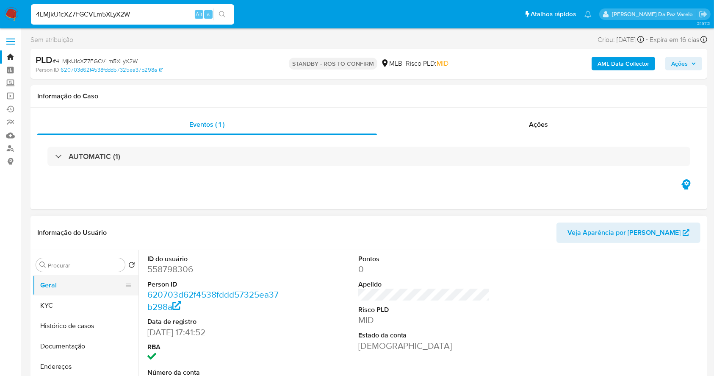
drag, startPoint x: 75, startPoint y: 293, endPoint x: 115, endPoint y: 289, distance: 40.1
click at [75, 293] on button "Geral" at bounding box center [82, 285] width 99 height 20
click at [54, 309] on button "KYC" at bounding box center [82, 305] width 99 height 20
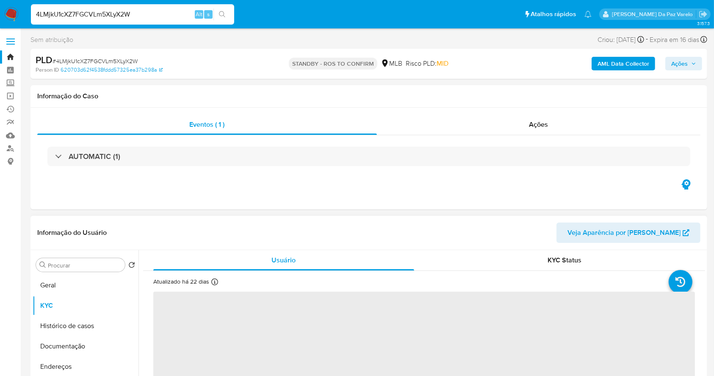
click at [208, 283] on p "Atualizado há 22 dias" at bounding box center [181, 282] width 56 height 8
click at [217, 285] on icon at bounding box center [214, 281] width 7 height 7
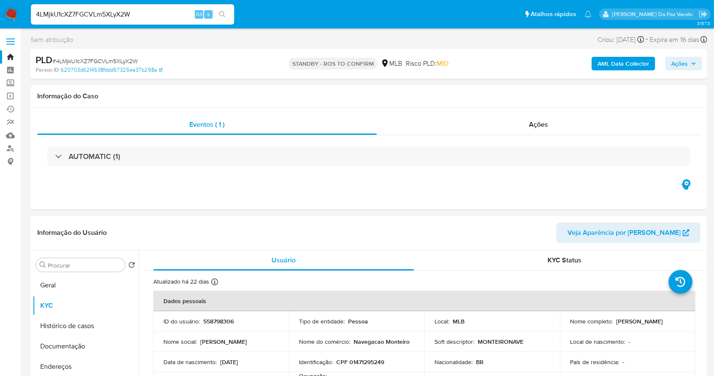
click at [153, 10] on input "4LMjkU1cXZ7FGCVLm5XLyX2W" at bounding box center [132, 14] width 203 height 11
paste input "sd7wgyLBvqAJvwHZz3TjZAqx"
type input "sd7wgyLBvqAJvwHZz3TjZAqx"
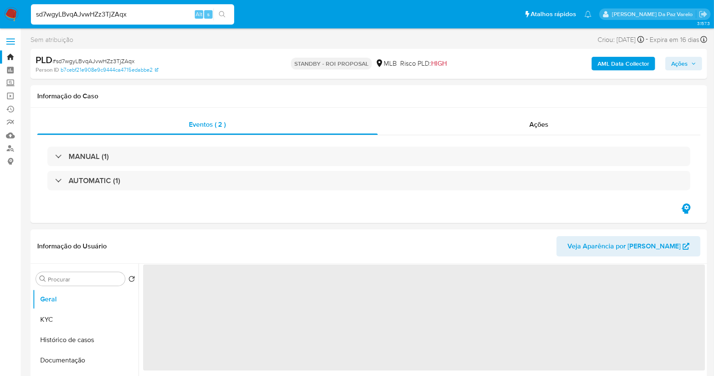
select select "10"
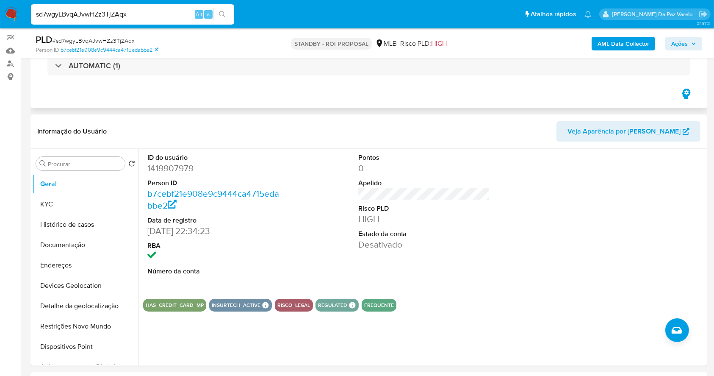
scroll to position [113, 0]
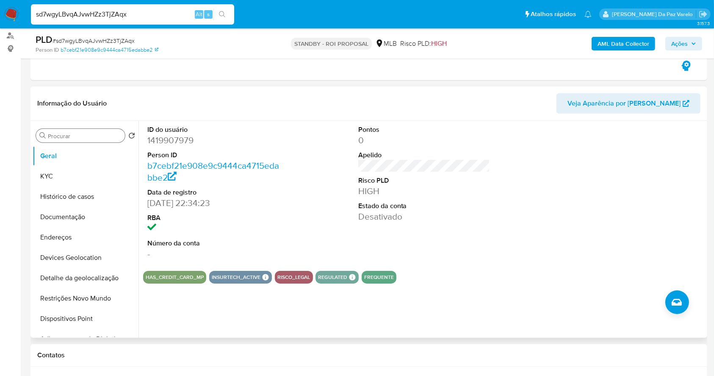
click at [86, 140] on div "Procurar" at bounding box center [80, 136] width 89 height 14
click at [89, 129] on div "Procurar" at bounding box center [80, 136] width 89 height 14
click at [86, 134] on input "Procurar" at bounding box center [85, 136] width 74 height 8
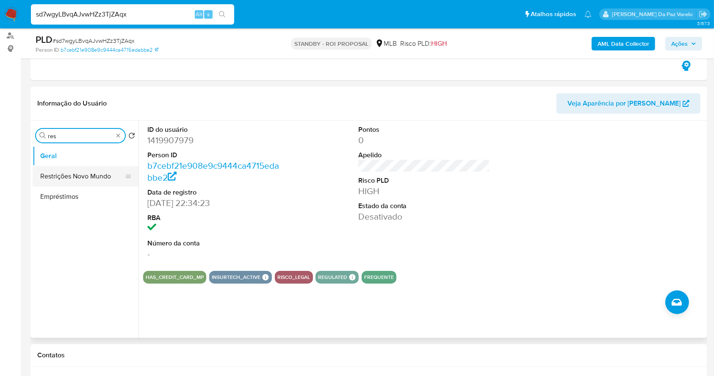
type input "res"
click at [87, 173] on button "Restrições Novo Mundo" at bounding box center [82, 176] width 99 height 20
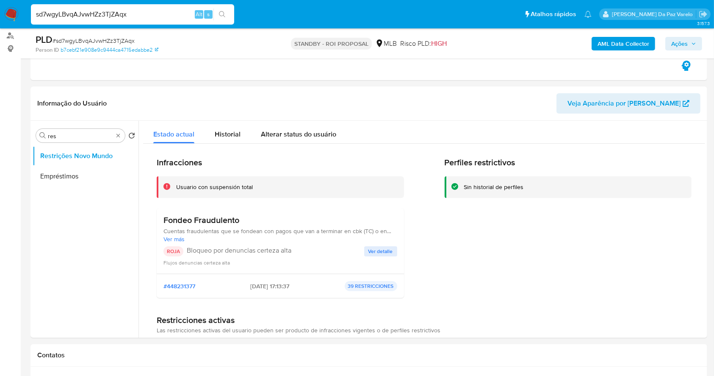
click at [153, 21] on div "sd7wgyLBvqAJvwHZz3TjZAqx Alt s" at bounding box center [132, 14] width 203 height 20
click at [156, 13] on input "sd7wgyLBvqAJvwHZz3TjZAqx" at bounding box center [132, 14] width 203 height 11
paste input "bdcuHDwN9gleJoQTFUPDpr2Q"
type input "bdcuHDwN9gleJoQTFUPDpr2Q"
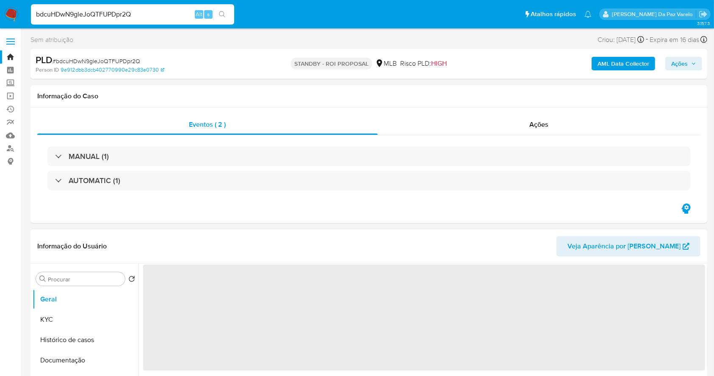
scroll to position [56, 0]
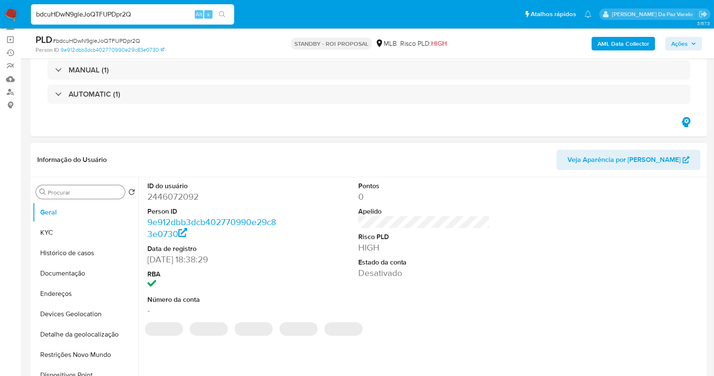
click at [75, 195] on input "Procurar" at bounding box center [85, 193] width 74 height 8
select select "10"
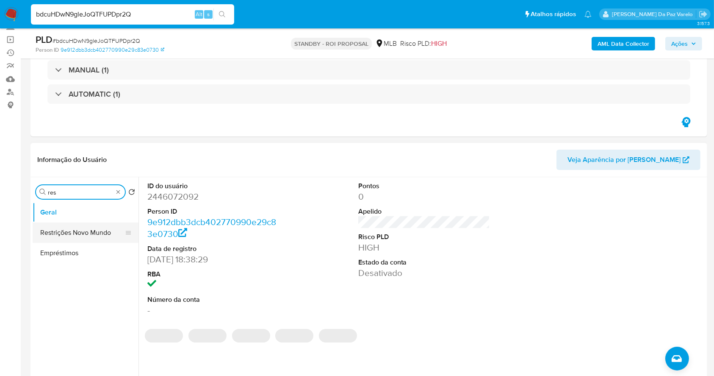
type input "res"
click at [99, 229] on button "Restrições Novo Mundo" at bounding box center [82, 232] width 99 height 20
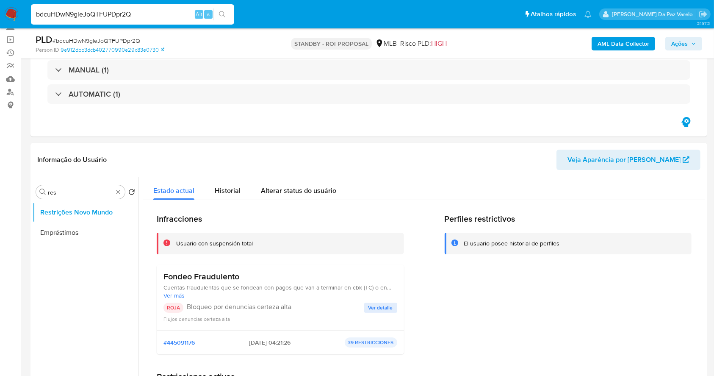
click at [142, 12] on input "bdcuHDwN9gleJoQTFUPDpr2Q" at bounding box center [132, 14] width 203 height 11
paste input "BwwFwJO58YOCJxVilvIzp56"
type input "BwwFwJO58YOCJxVilvIzp56Q"
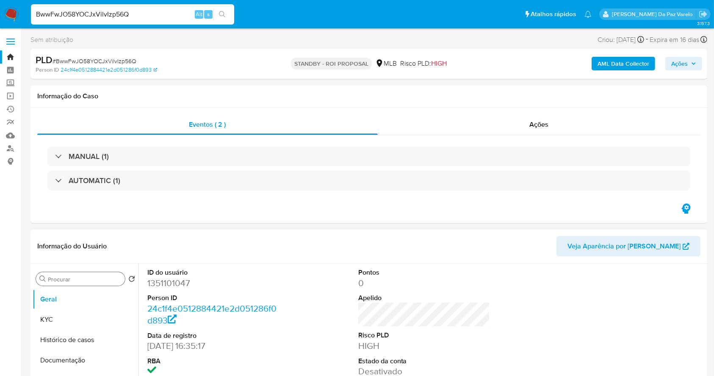
click at [100, 280] on input "Procurar" at bounding box center [85, 279] width 74 height 8
select select "10"
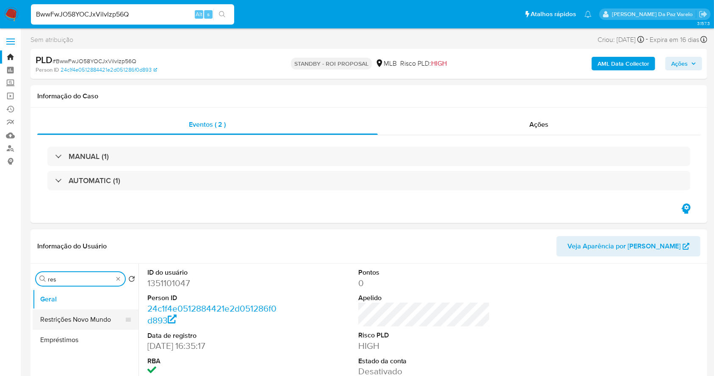
type input "res"
click at [87, 322] on button "Restrições Novo Mundo" at bounding box center [82, 319] width 99 height 20
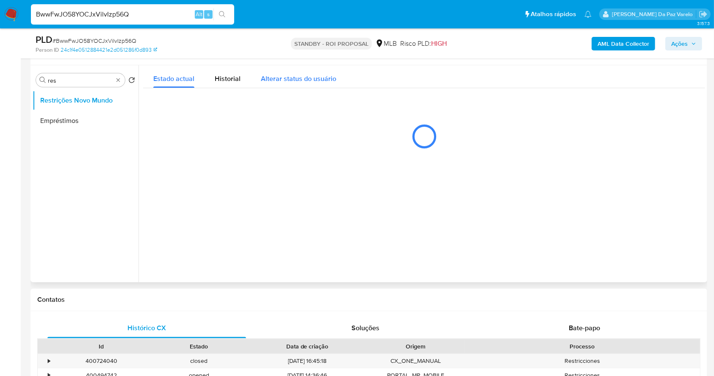
scroll to position [170, 0]
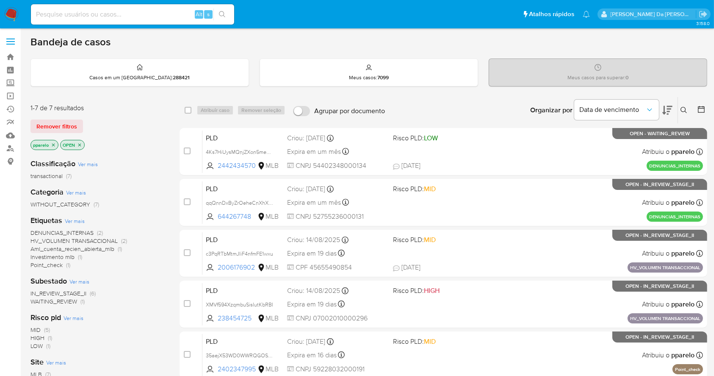
click at [422, 51] on div "Bandeja de casos Casos em um prato : 288421 Meus casos : 7099 Meus casos para s…" at bounding box center [369, 273] width 677 height 475
click at [163, 21] on div "Alt s" at bounding box center [132, 14] width 203 height 20
click at [162, 12] on input at bounding box center [132, 14] width 203 height 11
paste input "0xxNsQ1dQwisOxQYeSvFivsz"
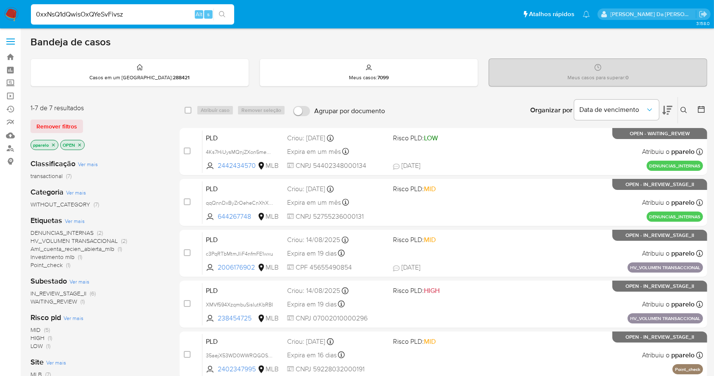
type input "0xxNsQ1dQwisOxQYeSvFivsz"
click at [222, 13] on icon "search-icon" at bounding box center [222, 14] width 7 height 7
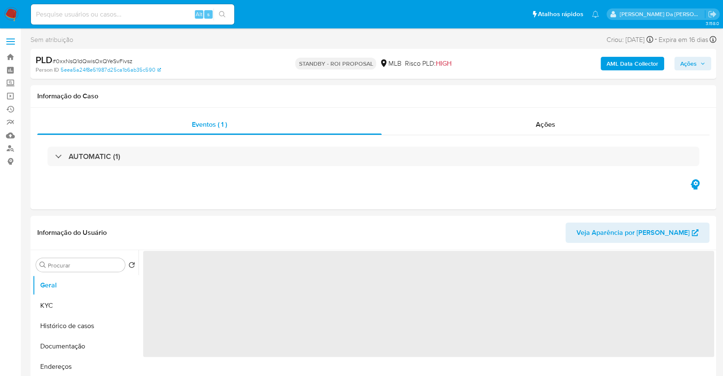
select select "10"
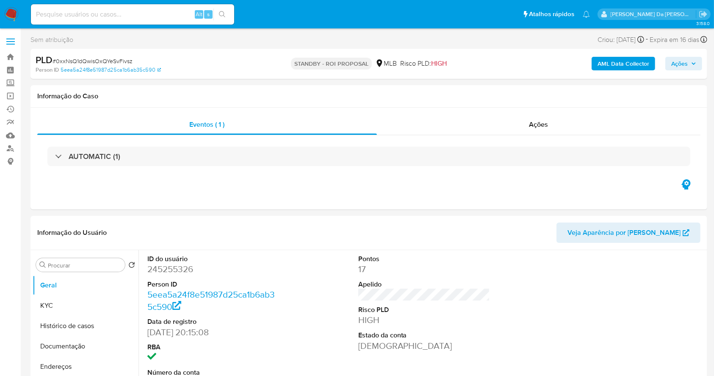
scroll to position [195, 0]
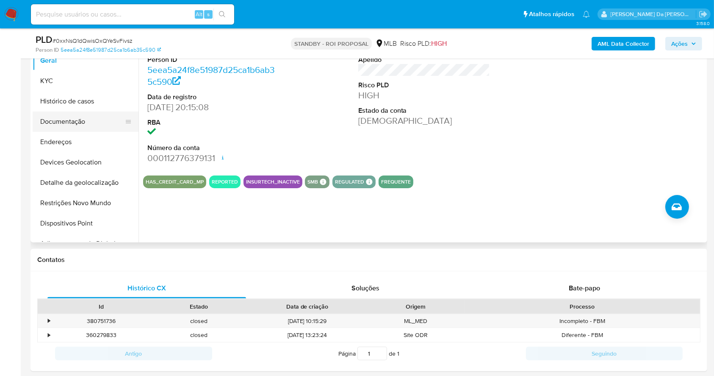
click at [66, 120] on button "Documentação" at bounding box center [82, 121] width 99 height 20
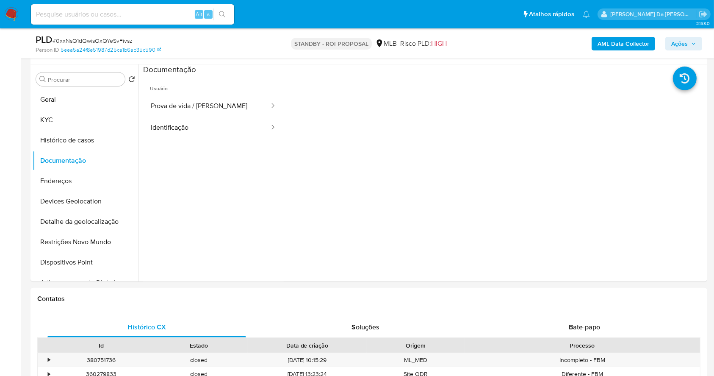
scroll to position [138, 0]
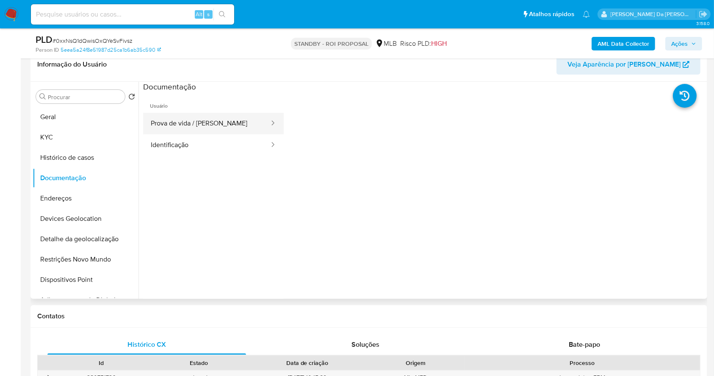
click at [214, 122] on button "Prova de vida / [PERSON_NAME]" at bounding box center [206, 124] width 127 height 22
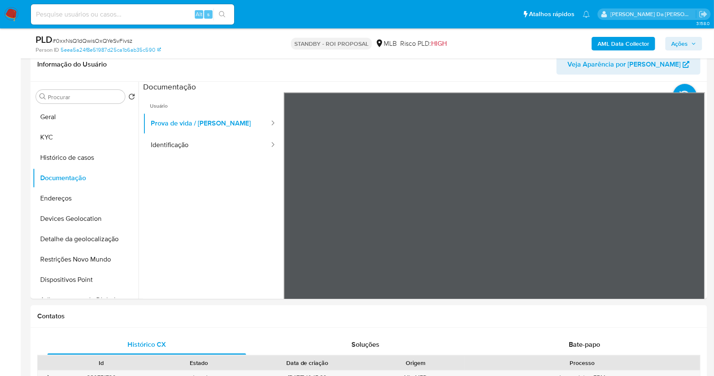
click at [161, 11] on input at bounding box center [132, 14] width 203 height 11
paste input "wKFYwXehEO00DsLtocuv7mOj"
type input "wKFYwXehEO00DsLtocuv7mOj"
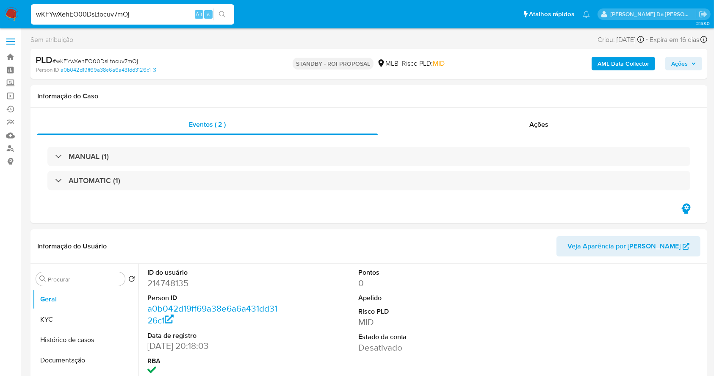
select select "10"
click at [53, 323] on button "KYC" at bounding box center [82, 319] width 99 height 20
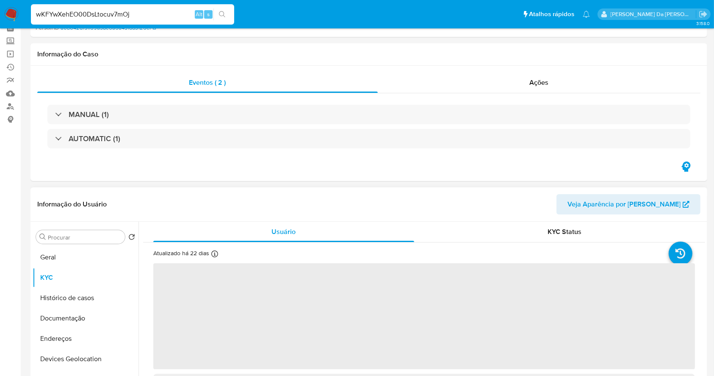
scroll to position [56, 0]
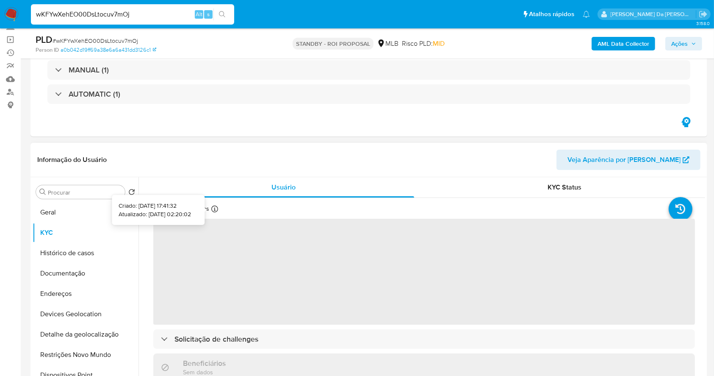
click at [214, 210] on icon at bounding box center [214, 209] width 7 height 7
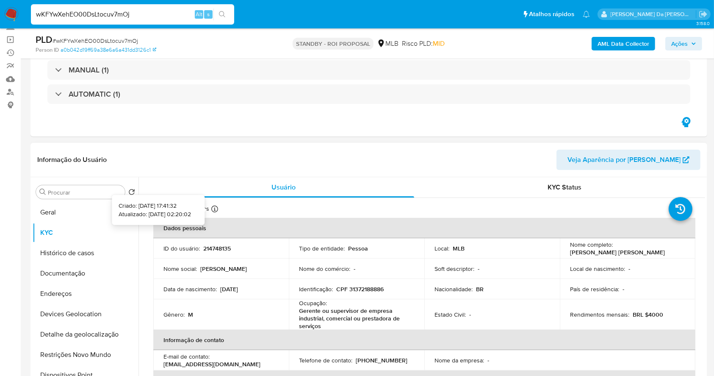
click at [214, 208] on icon at bounding box center [214, 209] width 7 height 7
click at [75, 189] on input "Procurar" at bounding box center [85, 193] width 74 height 8
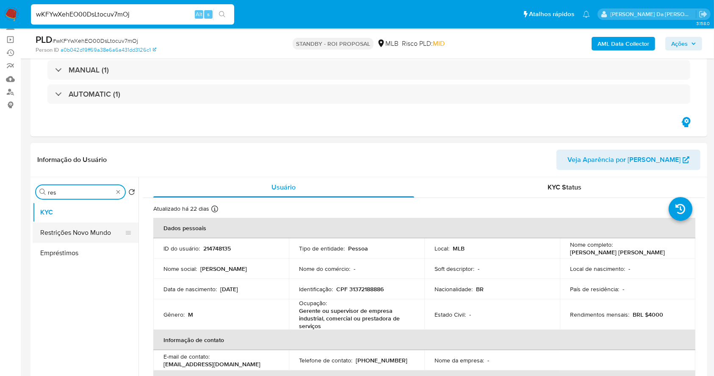
type input "res"
click at [81, 236] on button "Restrições Novo Mundo" at bounding box center [82, 232] width 99 height 20
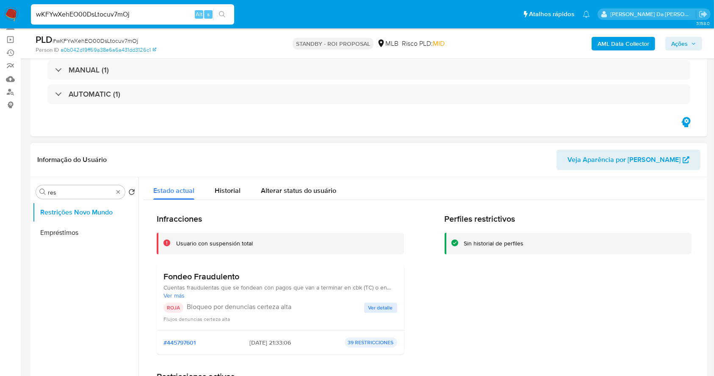
click at [371, 306] on span "Ver detalle" at bounding box center [381, 307] width 25 height 8
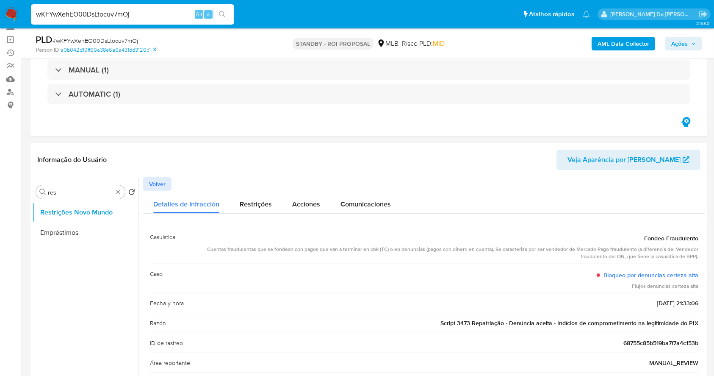
click at [161, 14] on input "wKFYwXehEO00DsLtocuv7mOj" at bounding box center [132, 14] width 203 height 11
paste input "EFFk487PGKDRFqXejbCWppHV"
type input "EFFk487PGKDRFqXejbCWppHV"
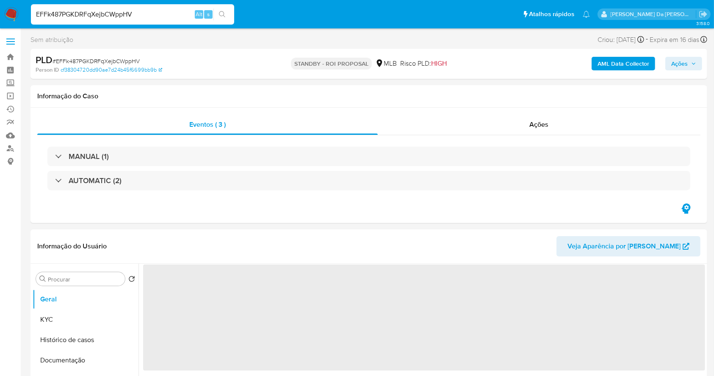
select select "10"
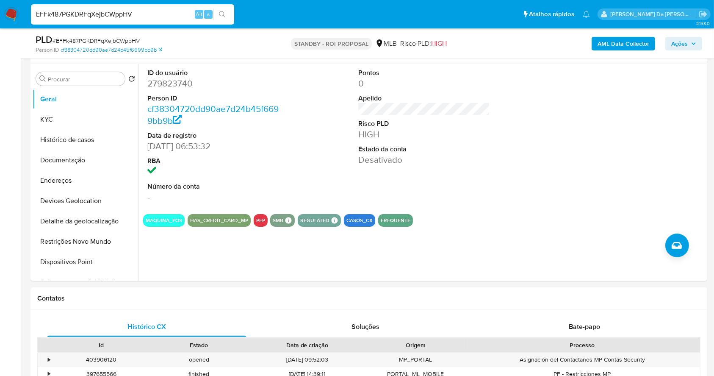
scroll to position [113, 0]
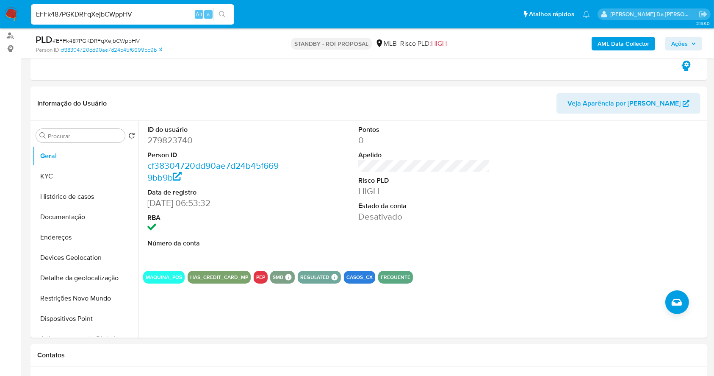
click at [150, 9] on input "EFFk487PGKDRFqXejbCWppHV" at bounding box center [132, 14] width 203 height 11
paste input "3Kg2n241cTZqgRE69yJFYiH3"
type input "3Kg2n241cTZqgRE69yJFYiH3"
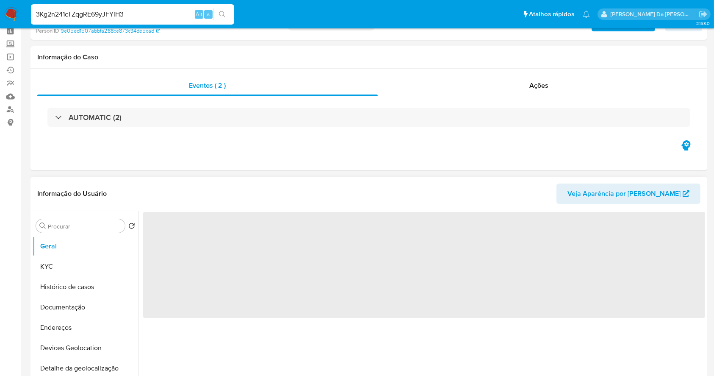
scroll to position [56, 0]
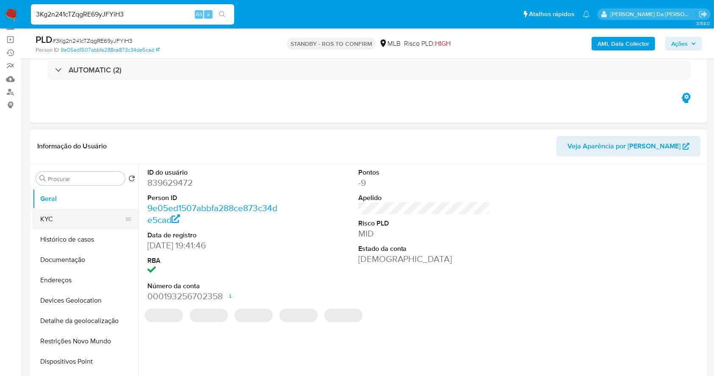
click at [72, 222] on button "KYC" at bounding box center [82, 219] width 99 height 20
select select "10"
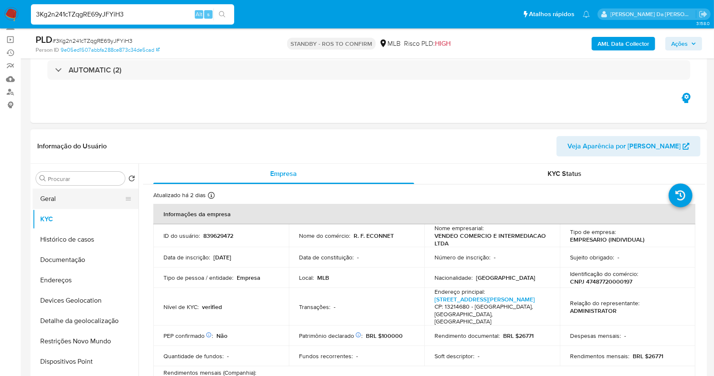
click at [96, 205] on button "Geral" at bounding box center [82, 199] width 99 height 20
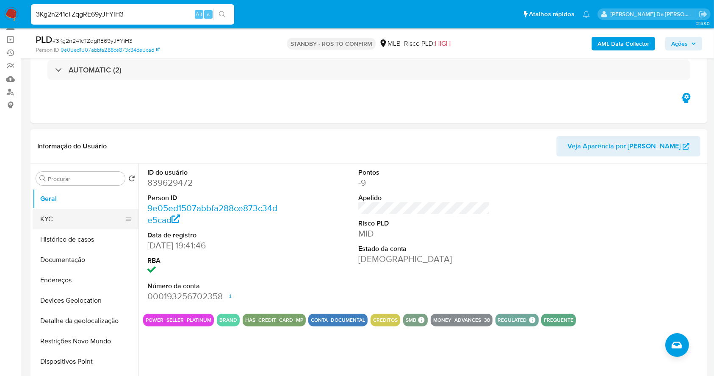
click at [62, 222] on button "KYC" at bounding box center [82, 219] width 99 height 20
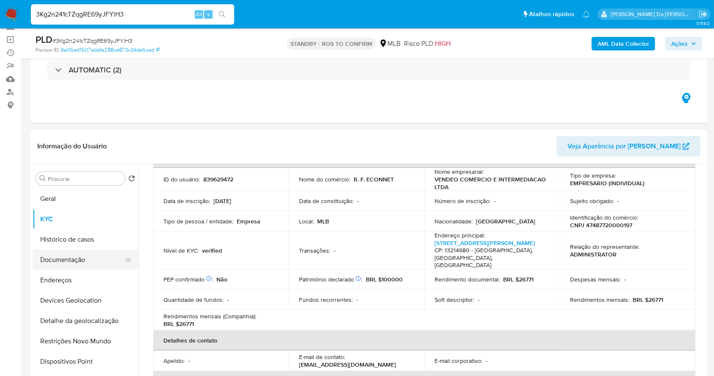
click at [88, 265] on button "Documentação" at bounding box center [82, 260] width 99 height 20
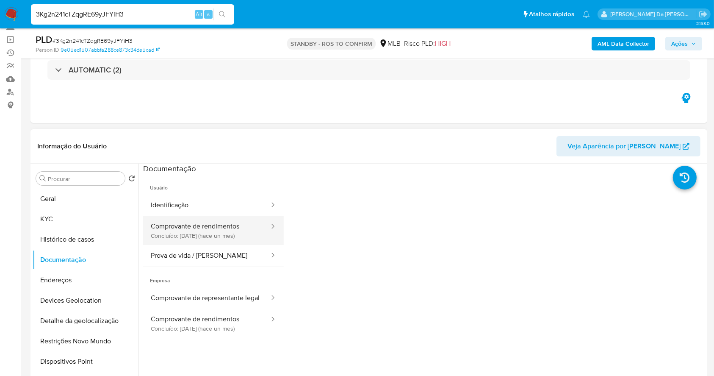
click at [191, 228] on button "Comprovante de rendimentos Concluído: 06/08/2025 (hace un mes)" at bounding box center [206, 230] width 127 height 29
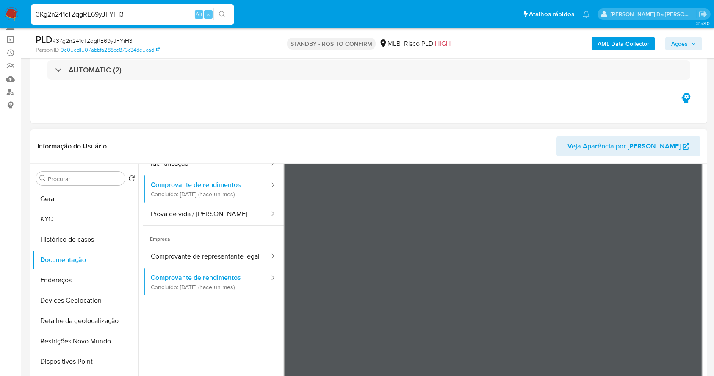
scroll to position [56, 0]
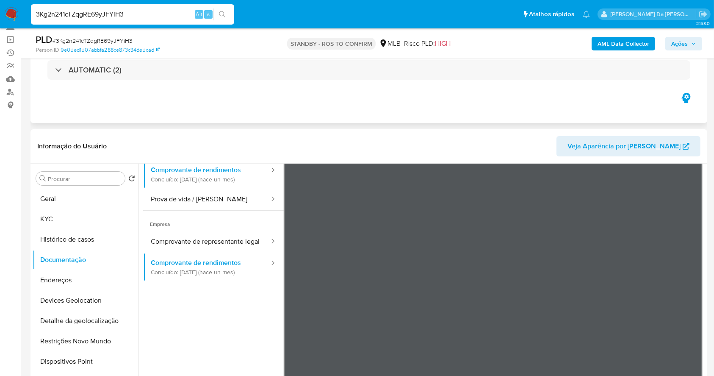
click at [293, 122] on div "Eventos ( 2 ) Ações AUTOMATIC (2)" at bounding box center [369, 72] width 677 height 102
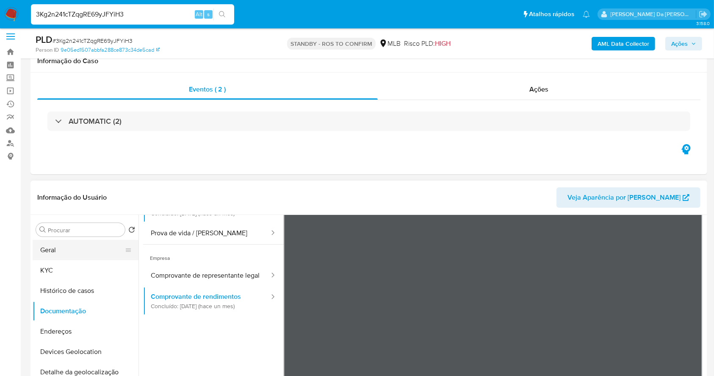
scroll to position [0, 0]
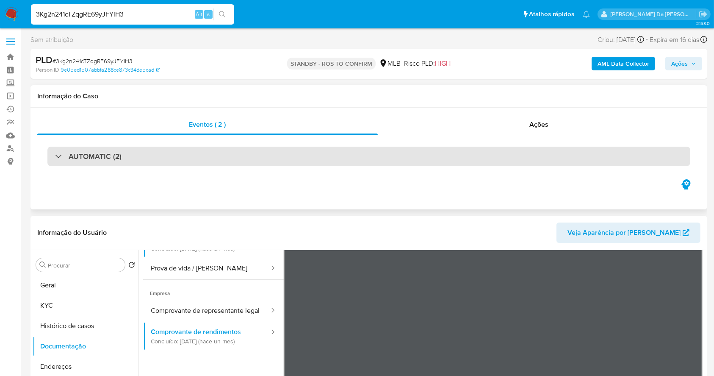
click at [92, 161] on div "AUTOMATIC (2)" at bounding box center [368, 156] width 643 height 19
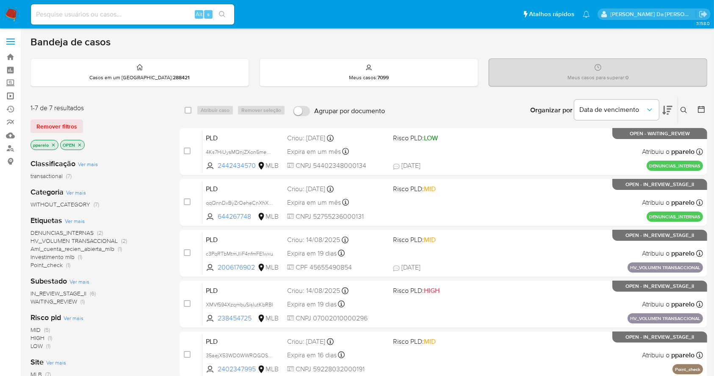
click at [11, 92] on link "Operações em massa" at bounding box center [50, 95] width 101 height 13
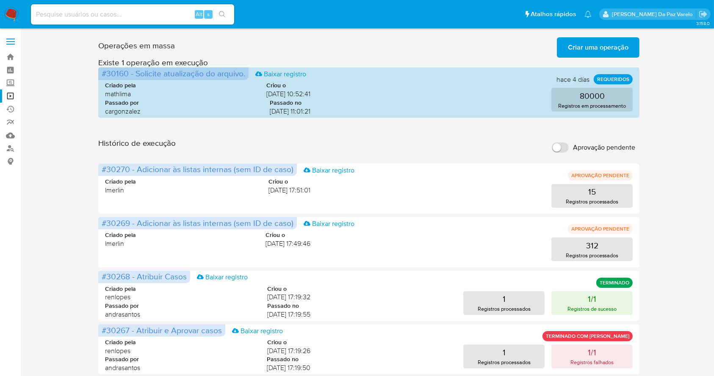
click at [605, 39] on span "Criar uma operação" at bounding box center [598, 47] width 61 height 19
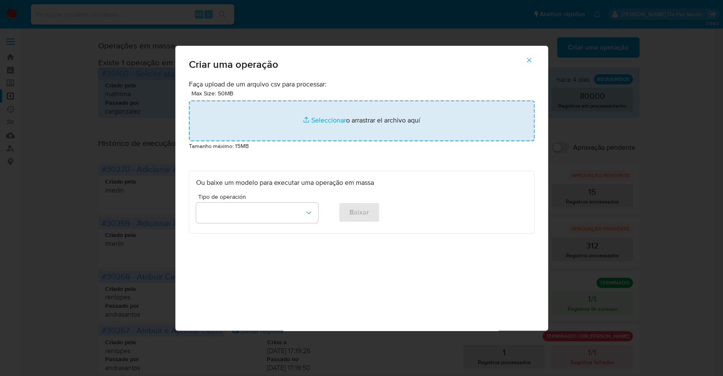
click at [329, 124] on input "file" at bounding box center [362, 120] width 346 height 41
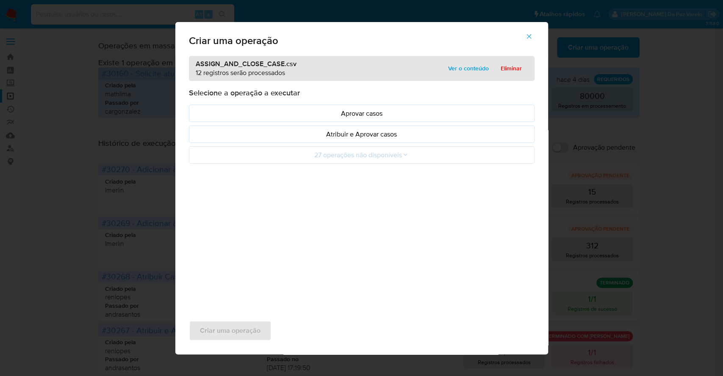
click at [456, 71] on span "Ver o conteúdo" at bounding box center [468, 68] width 41 height 12
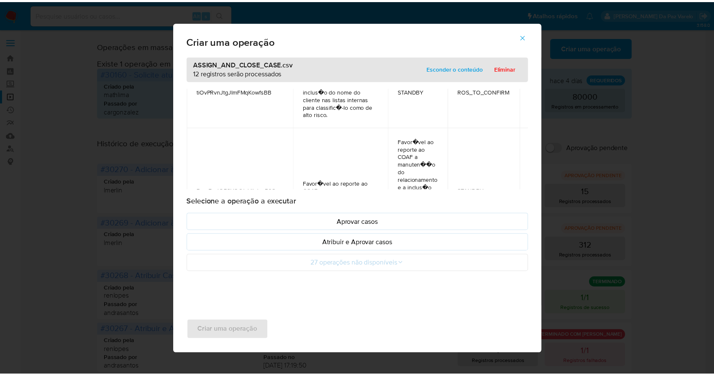
scroll to position [257, 0]
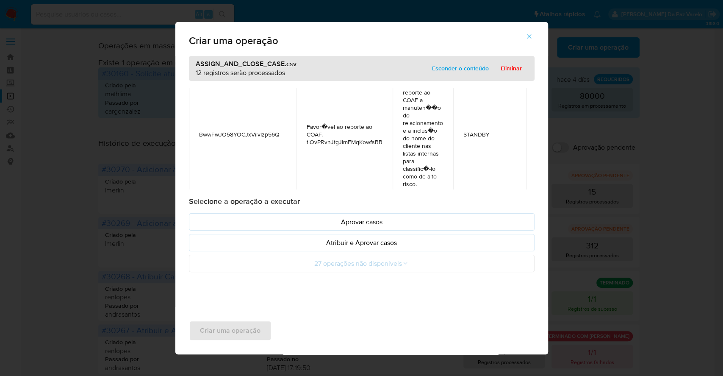
click at [361, 144] on span "Favor�vel ao reporte ao COAF. tiOvPRvnJtgJImFMqKowfsBB" at bounding box center [345, 134] width 76 height 23
click at [527, 33] on icon "button" at bounding box center [529, 37] width 8 height 8
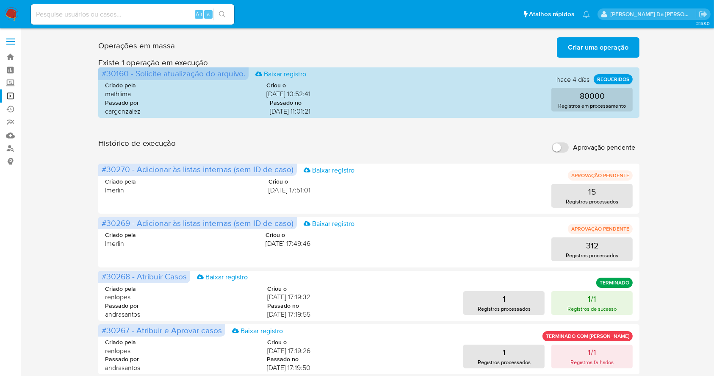
click at [611, 42] on span "Criar uma operação" at bounding box center [598, 47] width 61 height 19
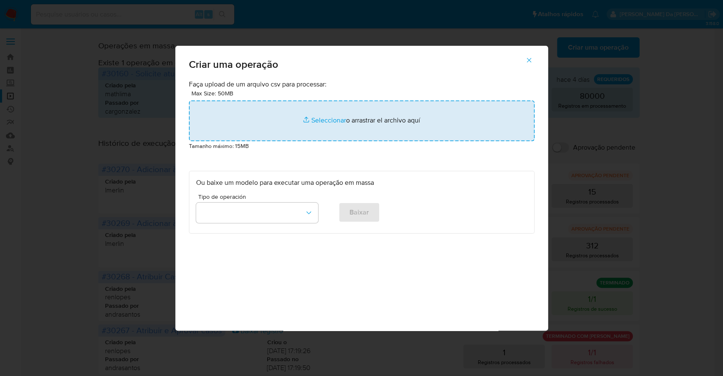
click at [327, 121] on input "file" at bounding box center [362, 120] width 346 height 41
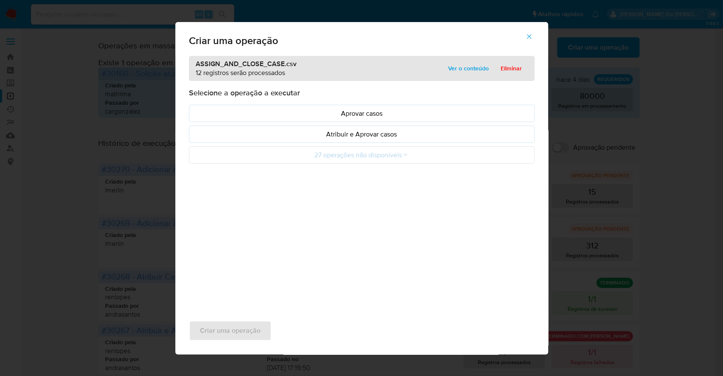
click at [458, 63] on span "Ver o conteúdo" at bounding box center [468, 68] width 41 height 12
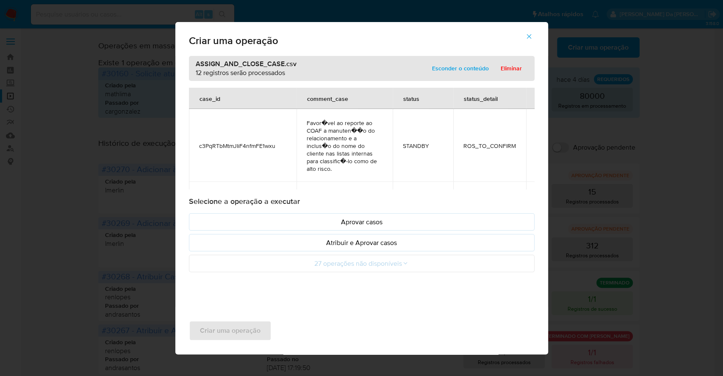
click at [529, 36] on icon "button" at bounding box center [529, 36] width 5 height 5
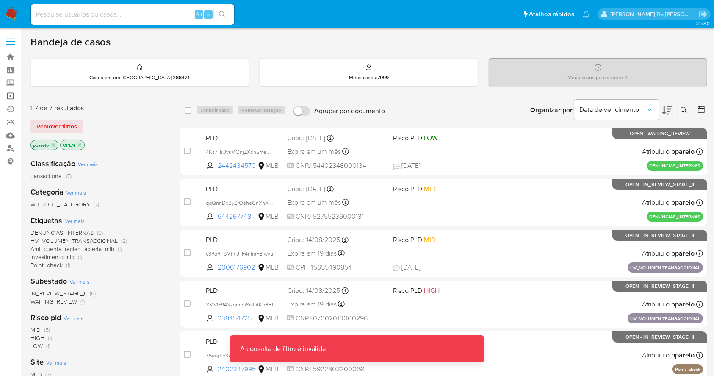
click at [12, 95] on link "Operações em massa" at bounding box center [50, 95] width 101 height 13
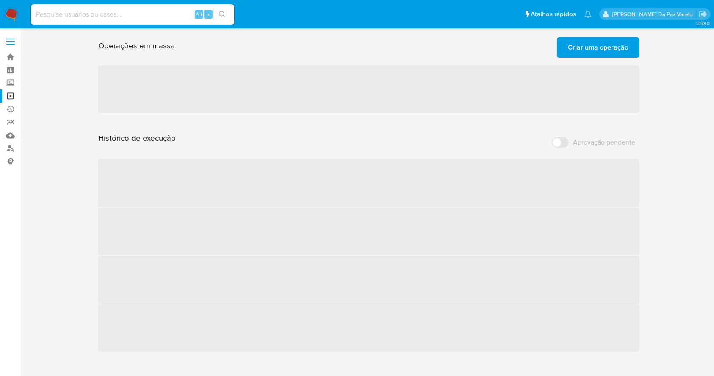
click at [597, 51] on span "Criar uma operação" at bounding box center [598, 47] width 61 height 19
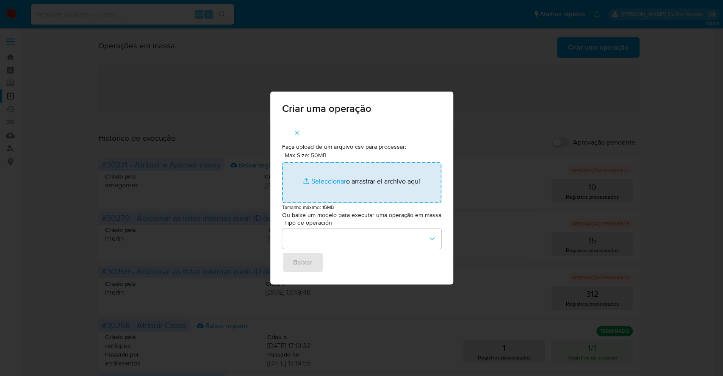
click at [332, 181] on input "Max Size: 50MB Seleccionar archivos" at bounding box center [361, 182] width 159 height 41
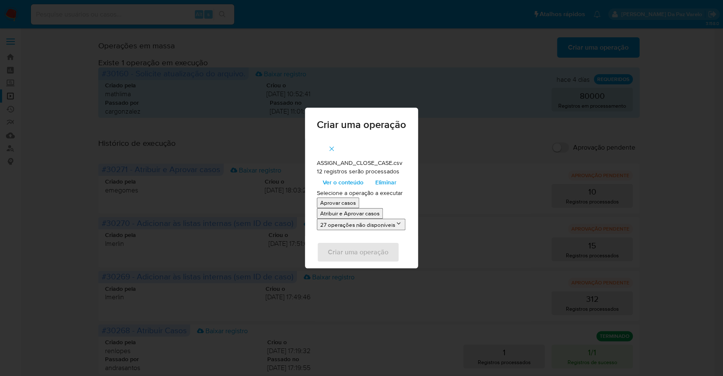
click at [344, 182] on span "Ver o conteúdo" at bounding box center [343, 182] width 41 height 12
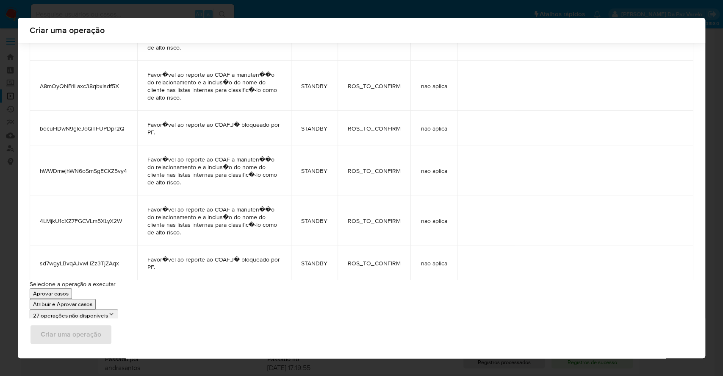
scroll to position [396, 0]
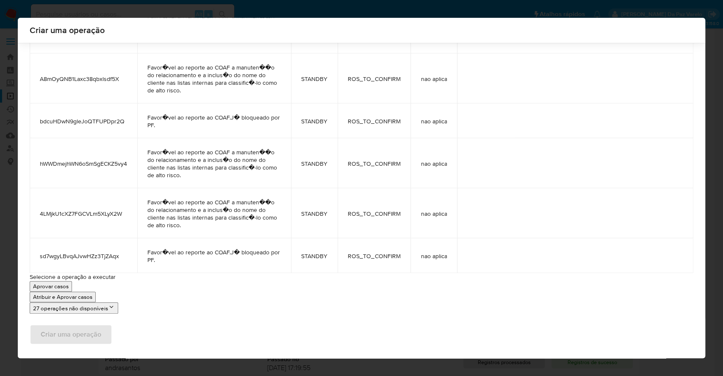
click at [61, 300] on button "Atribuir e Aprovar casos" at bounding box center [63, 297] width 66 height 11
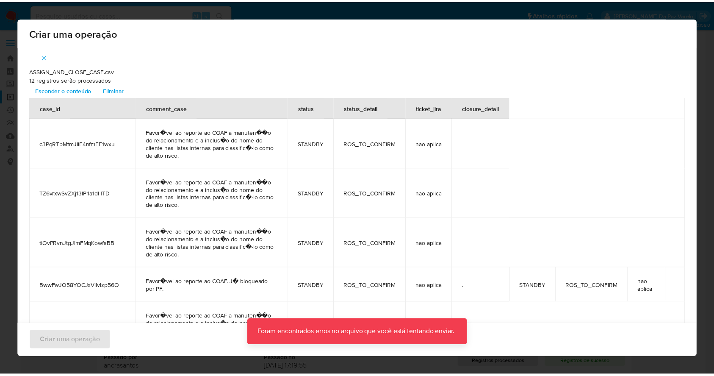
scroll to position [0, 0]
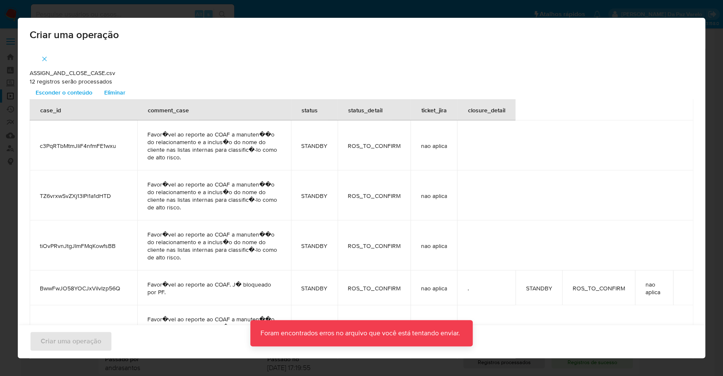
click at [81, 92] on span "Esconder o conteúdo" at bounding box center [64, 92] width 57 height 12
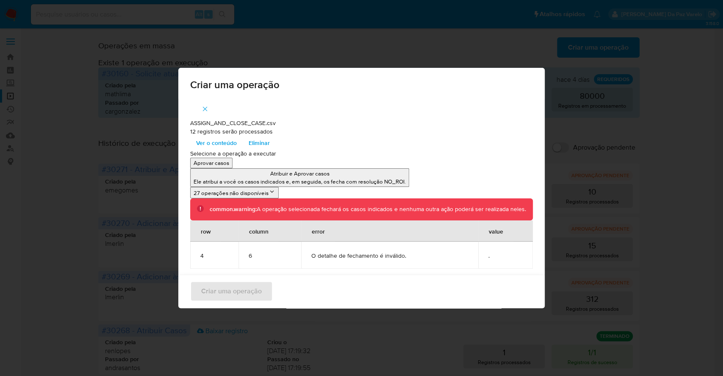
click at [372, 261] on td "O detalhe de fechamento é inválido." at bounding box center [389, 255] width 177 height 27
click at [208, 108] on icon "button" at bounding box center [205, 109] width 8 height 8
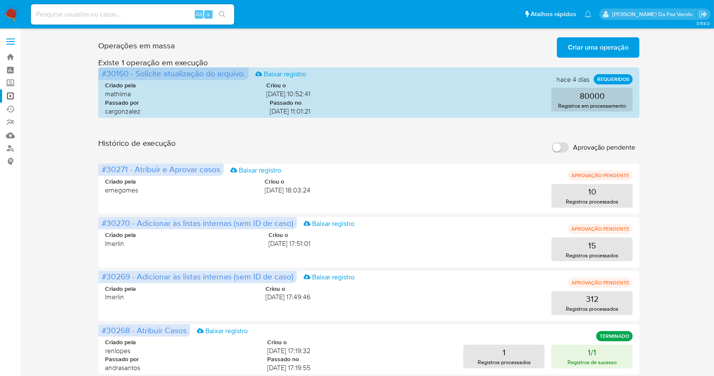
click at [582, 47] on span "Criar uma operação" at bounding box center [598, 47] width 61 height 19
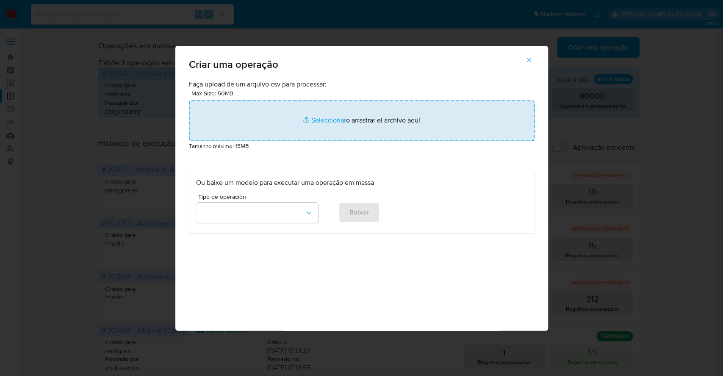
click at [311, 117] on input "file" at bounding box center [362, 120] width 346 height 41
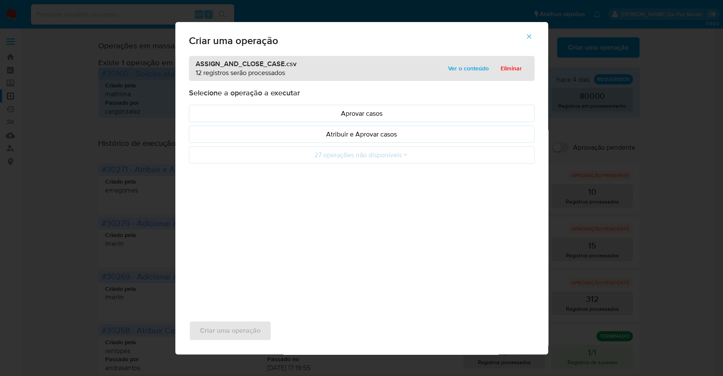
click at [455, 65] on span "Ver o conteúdo" at bounding box center [468, 68] width 41 height 12
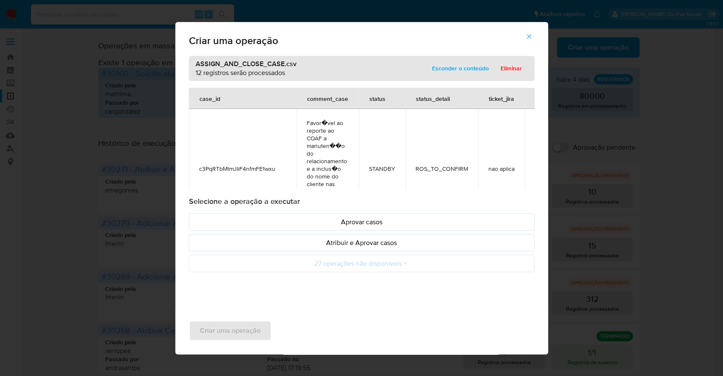
click at [455, 65] on span "Esconder o conteúdo" at bounding box center [460, 68] width 57 height 12
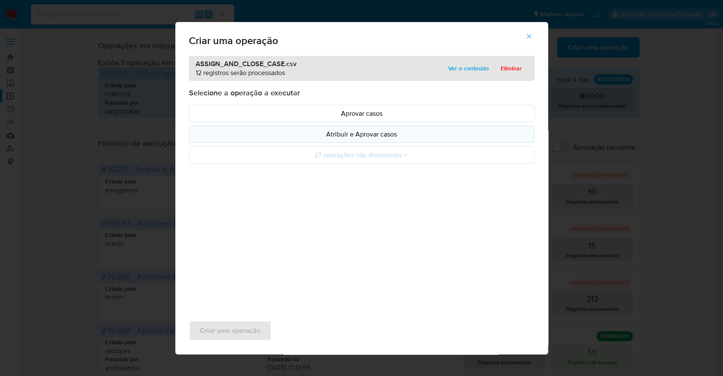
click at [356, 137] on p "Atribuir e Aprovar casos" at bounding box center [361, 134] width 331 height 10
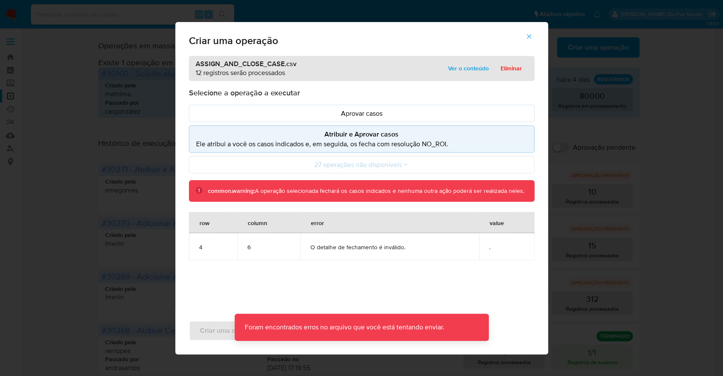
click at [358, 247] on span "O detalhe de fechamento é inválido." at bounding box center [390, 247] width 158 height 8
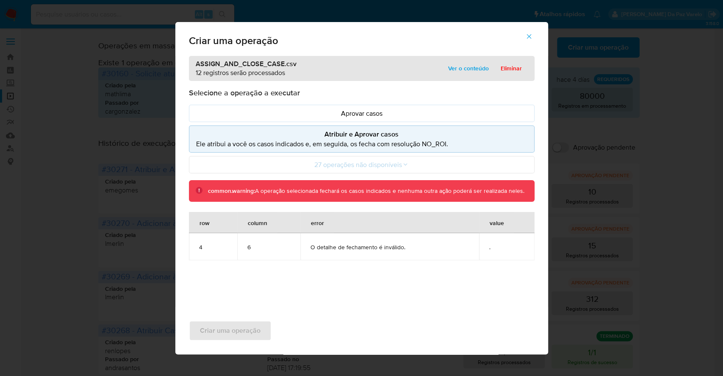
click at [531, 36] on icon "button" at bounding box center [529, 37] width 8 height 8
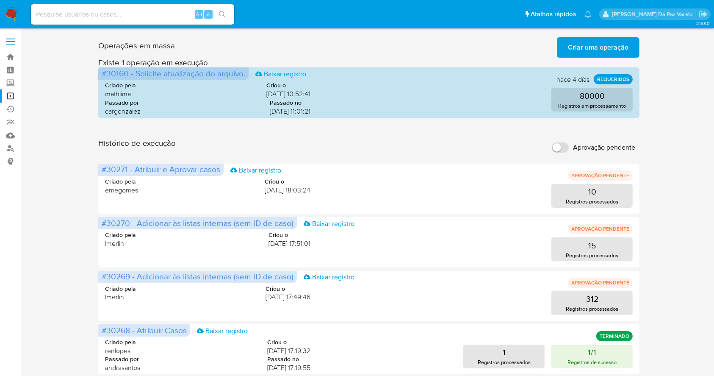
click at [574, 32] on main "3.158.0" at bounding box center [357, 379] width 714 height 759
click at [575, 42] on span "Criar uma operação" at bounding box center [598, 47] width 61 height 19
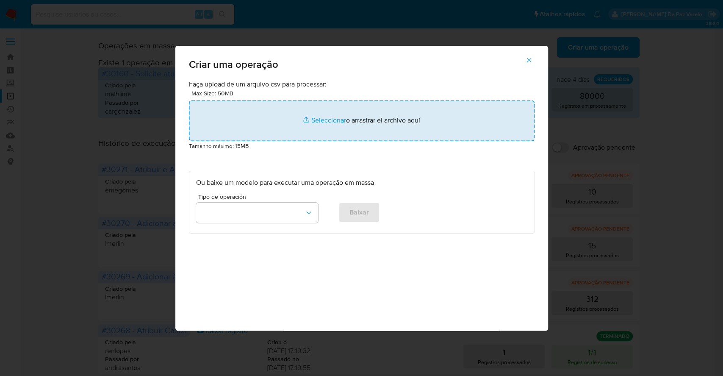
click at [325, 117] on input "file" at bounding box center [362, 120] width 346 height 41
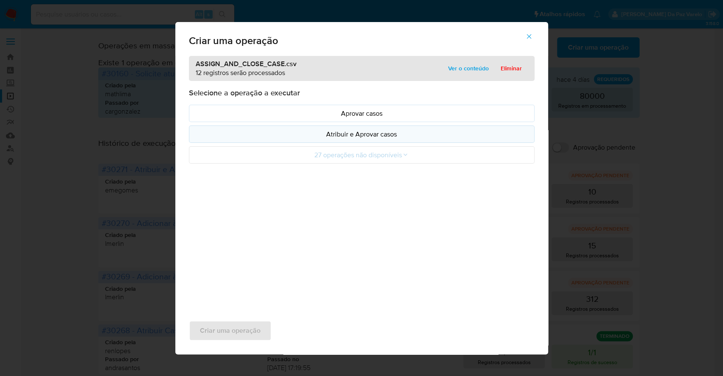
click at [339, 133] on p "Atribuir e Aprovar casos" at bounding box center [361, 134] width 331 height 10
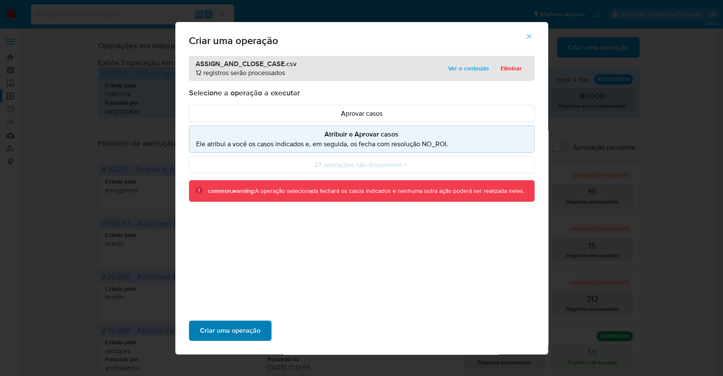
click at [226, 328] on span "Criar uma operação" at bounding box center [230, 330] width 61 height 19
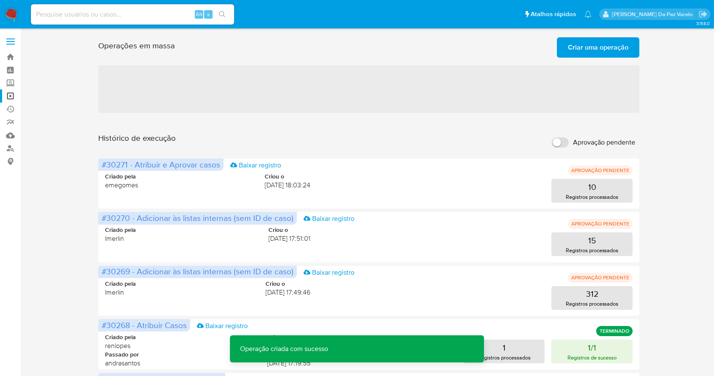
click at [587, 39] on span "Criar uma operação" at bounding box center [598, 47] width 61 height 19
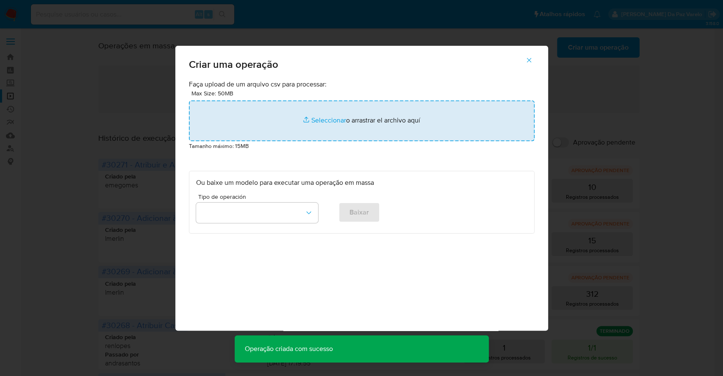
click at [321, 122] on input "file" at bounding box center [362, 120] width 346 height 41
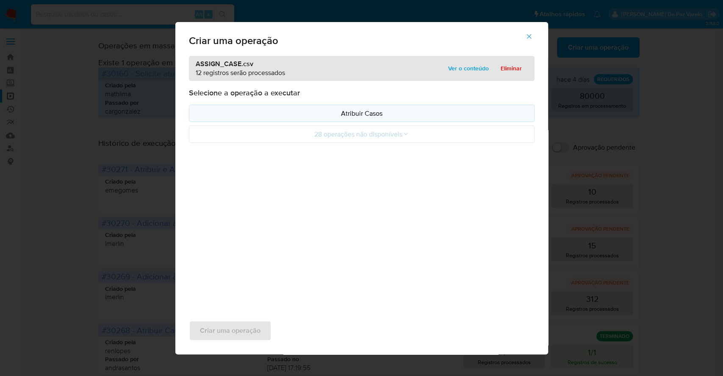
click at [353, 113] on p "Atribuir Casos" at bounding box center [361, 113] width 331 height 10
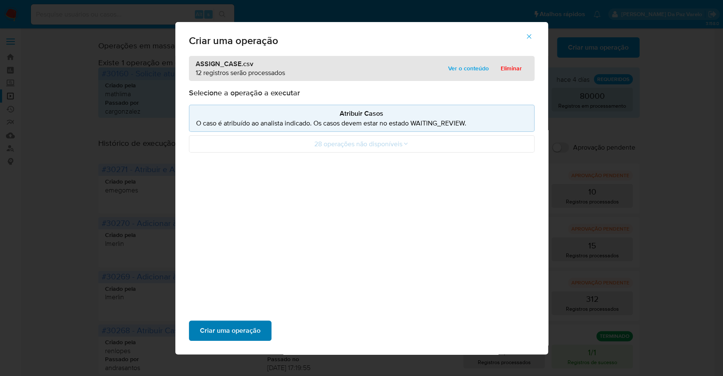
click at [254, 337] on span "Criar uma operação" at bounding box center [230, 330] width 61 height 19
